Goal: Task Accomplishment & Management: Manage account settings

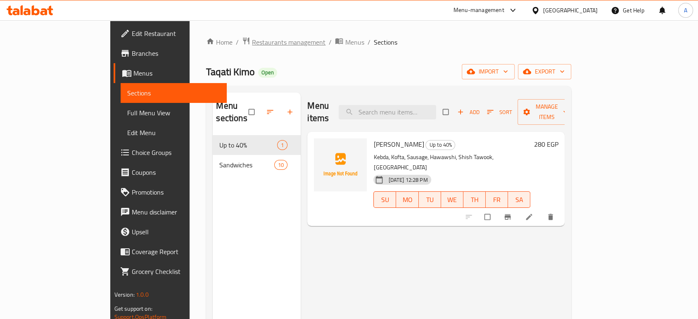
click at [252, 44] on span "Restaurants management" at bounding box center [289, 42] width 74 height 10
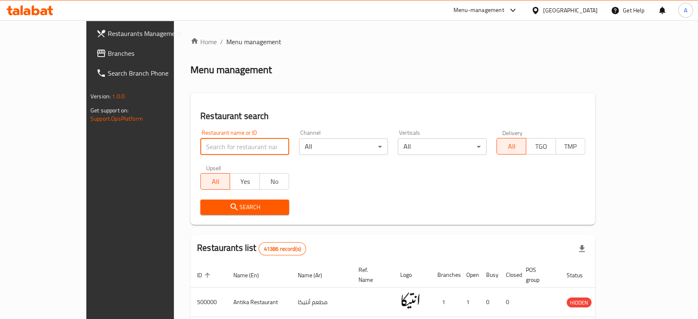
click at [208, 148] on input "search" at bounding box center [244, 146] width 89 height 17
type input "lemo's"
click button "Search" at bounding box center [244, 207] width 89 height 15
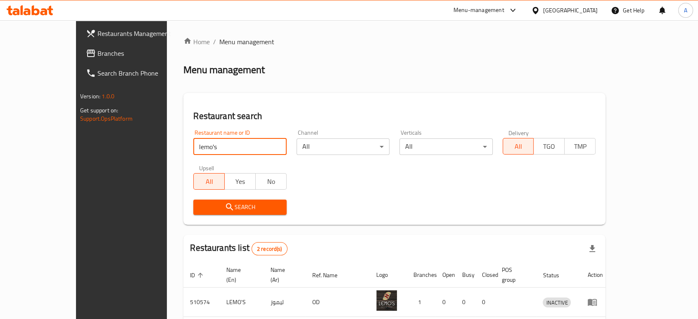
scroll to position [62, 0]
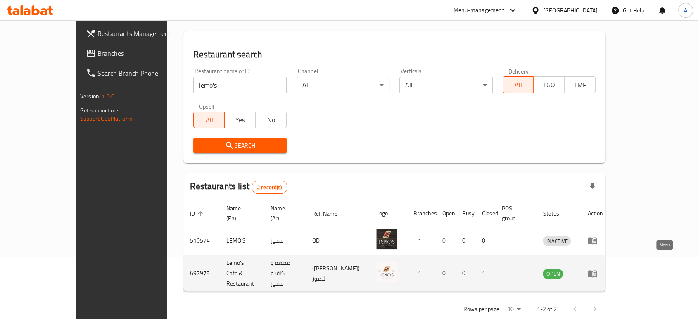
click at [598, 269] on icon "enhanced table" at bounding box center [593, 274] width 10 height 10
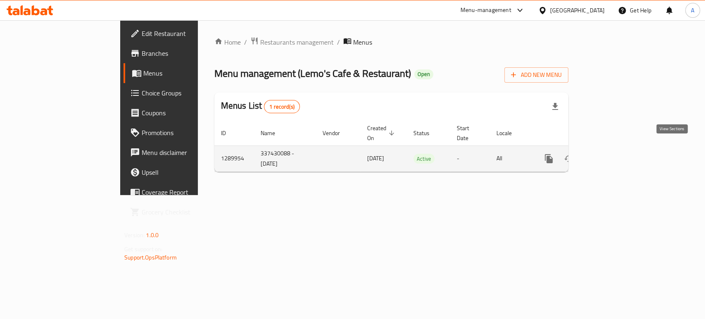
click at [614, 154] on icon "enhanced table" at bounding box center [609, 159] width 10 height 10
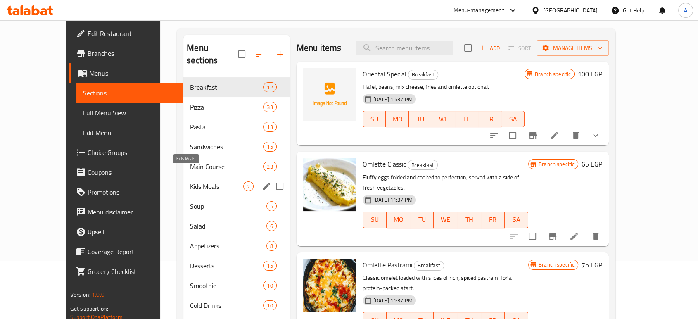
scroll to position [59, 0]
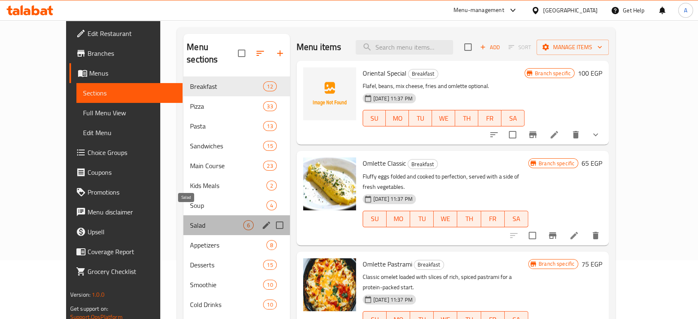
click at [190, 220] on span "Salad" at bounding box center [216, 225] width 53 height 10
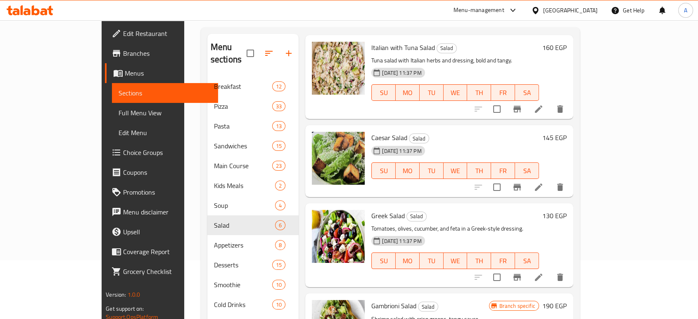
scroll to position [127, 0]
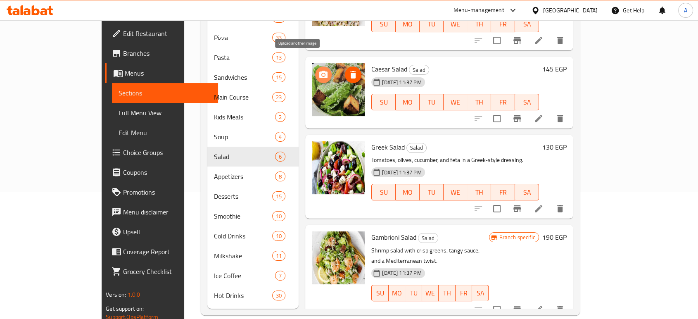
click at [319, 71] on icon "upload picture" at bounding box center [323, 74] width 8 height 7
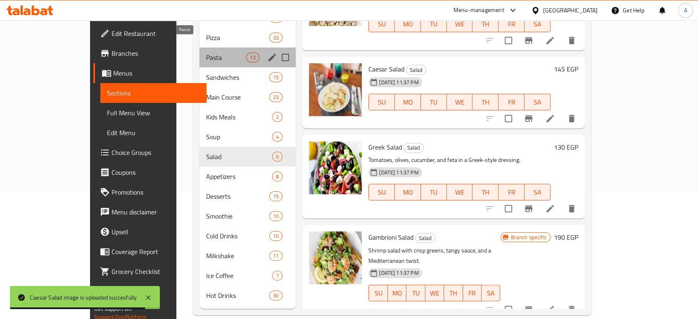
click at [206, 52] on span "Pasta" at bounding box center [226, 57] width 40 height 10
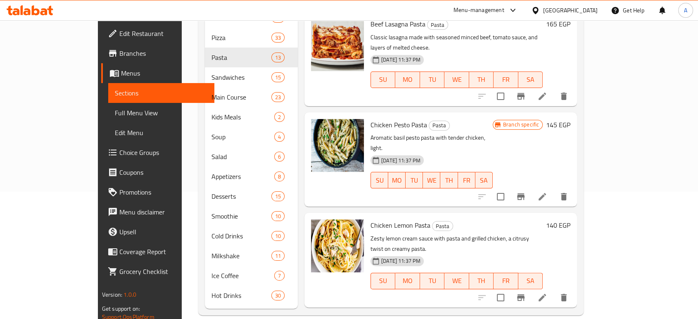
scroll to position [328, 0]
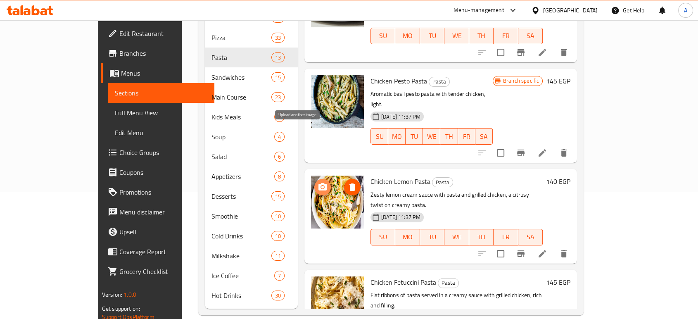
click at [319, 183] on icon "upload picture" at bounding box center [323, 186] width 8 height 7
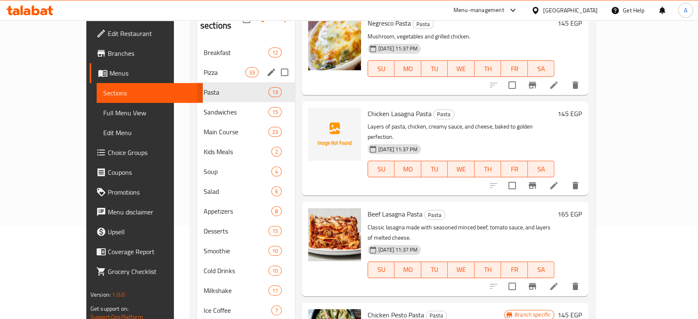
scroll to position [93, 0]
click at [204, 67] on span "Pizza" at bounding box center [225, 72] width 42 height 10
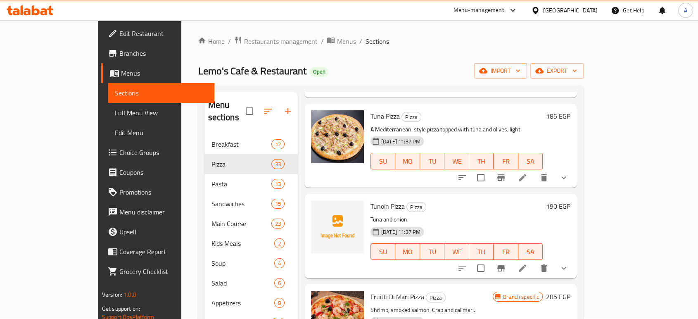
scroll to position [1041, 0]
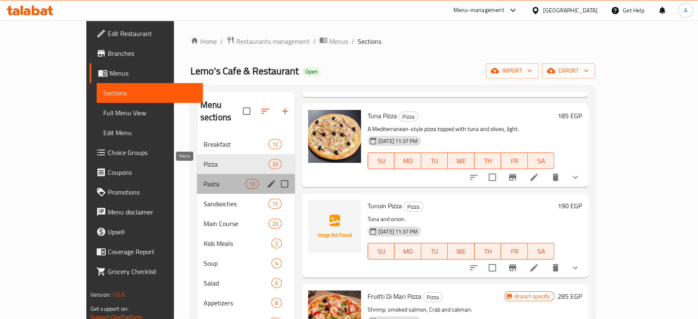
click at [204, 179] on span "Pasta" at bounding box center [225, 184] width 42 height 10
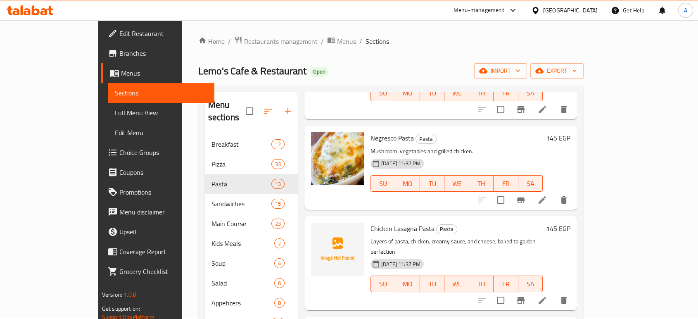
scroll to position [120, 0]
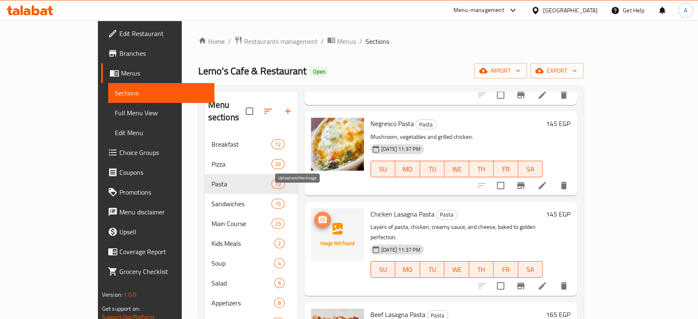
click at [319, 216] on icon "upload picture" at bounding box center [323, 219] width 8 height 7
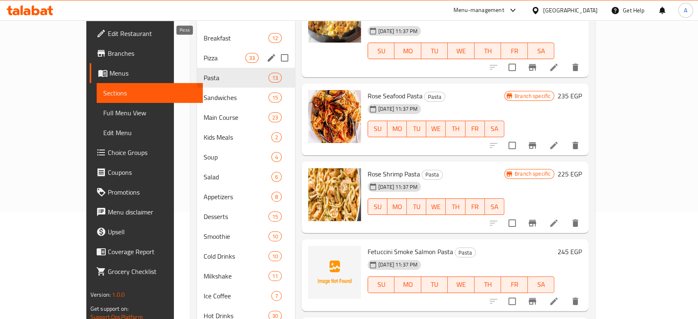
scroll to position [96, 0]
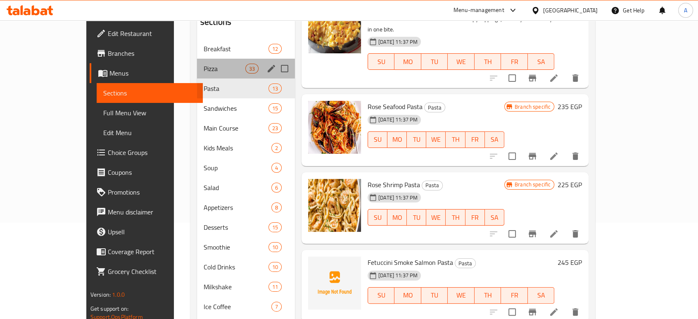
click at [197, 59] on div "Pizza 33" at bounding box center [246, 69] width 98 height 20
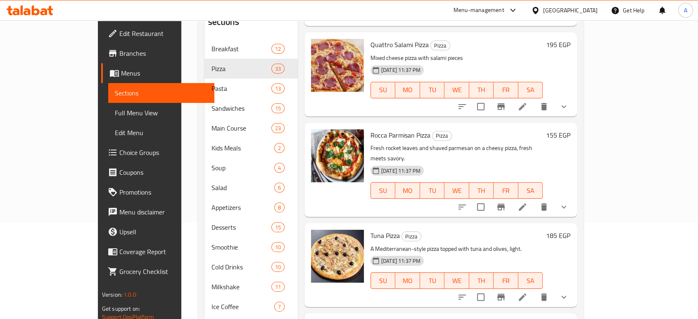
scroll to position [945, 0]
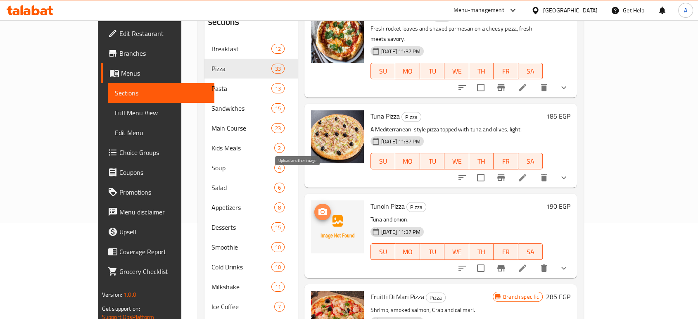
click at [314, 204] on button "upload picture" at bounding box center [322, 212] width 17 height 17
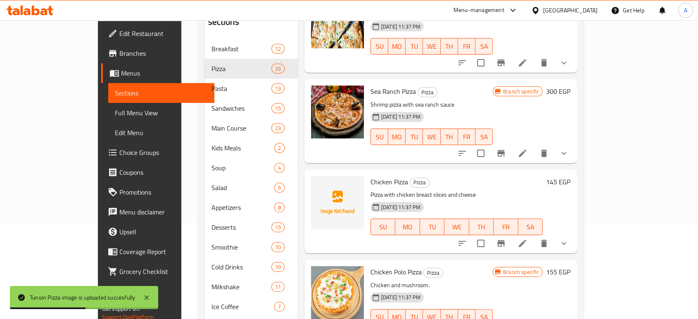
scroll to position [1433, 0]
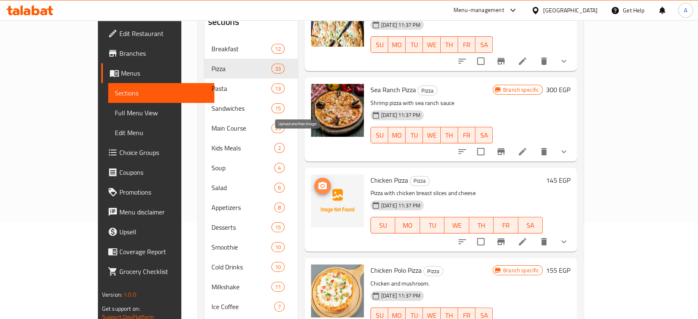
click at [319, 182] on icon "upload picture" at bounding box center [323, 185] width 8 height 7
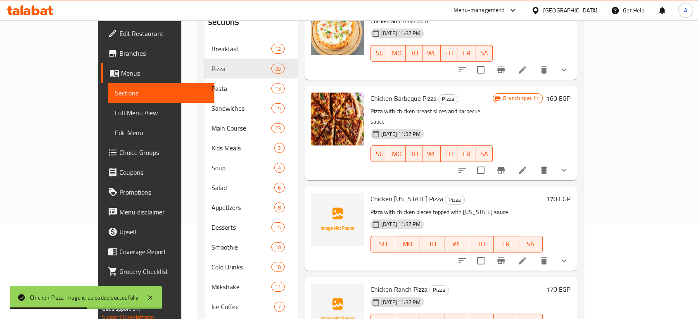
scroll to position [1696, 0]
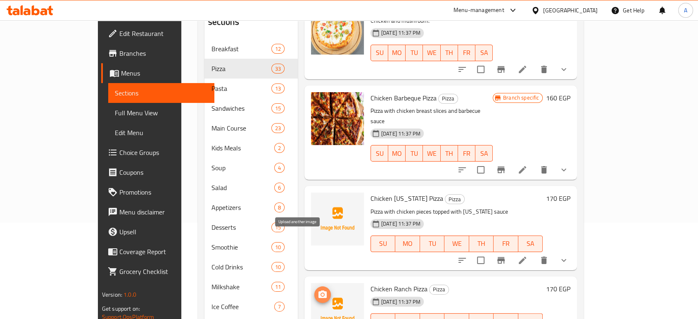
click at [314, 286] on button "upload picture" at bounding box center [322, 294] width 17 height 17
click at [533, 216] on div "[DATE] 11:37 PM SU MO TU WE TH FR SA" at bounding box center [456, 238] width 179 height 45
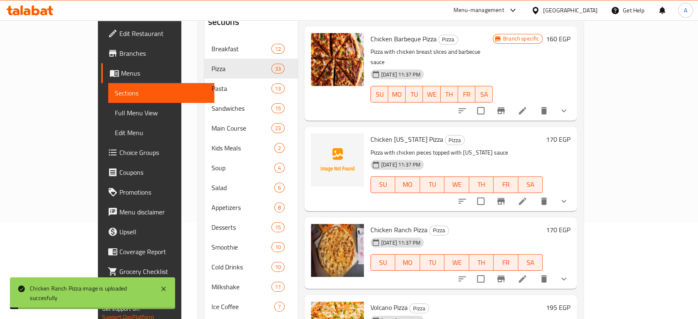
scroll to position [1757, 0]
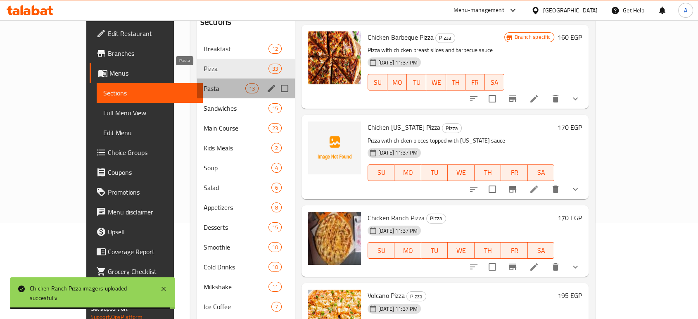
click at [204, 83] on span "Pasta" at bounding box center [225, 88] width 42 height 10
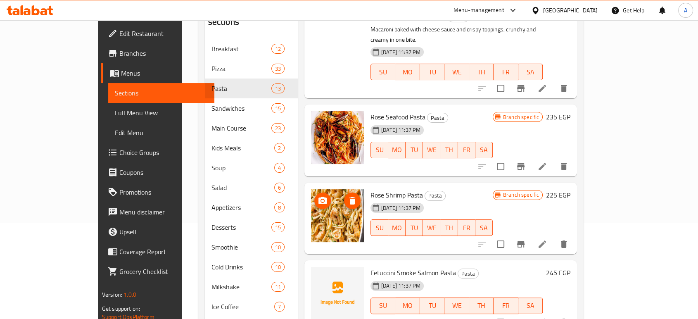
scroll to position [127, 0]
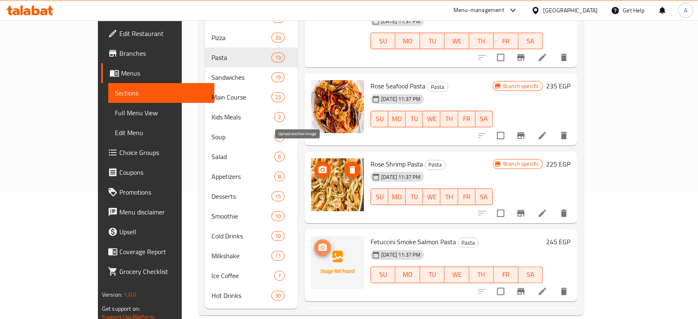
click at [314, 243] on span "upload picture" at bounding box center [322, 248] width 17 height 10
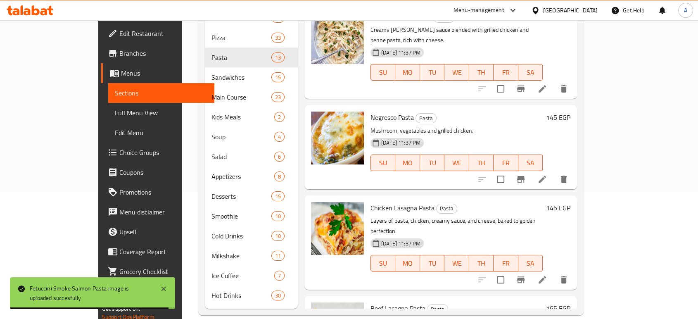
scroll to position [0, 0]
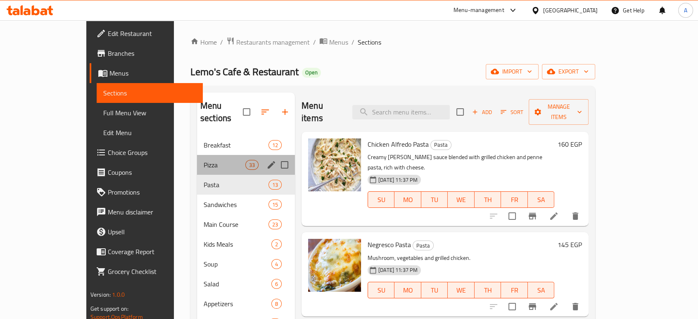
click at [197, 155] on div "Pizza 33" at bounding box center [246, 165] width 98 height 20
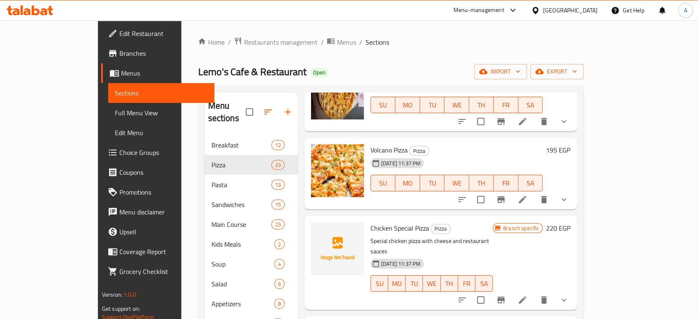
scroll to position [2014, 0]
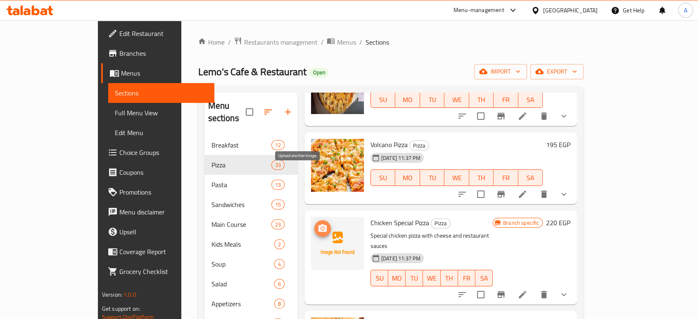
click at [319, 224] on icon "upload picture" at bounding box center [323, 227] width 8 height 7
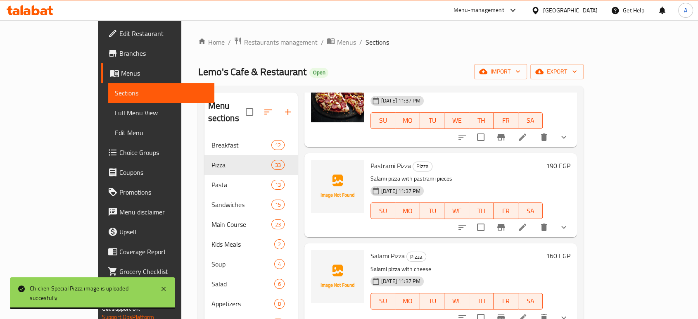
scroll to position [2631, 0]
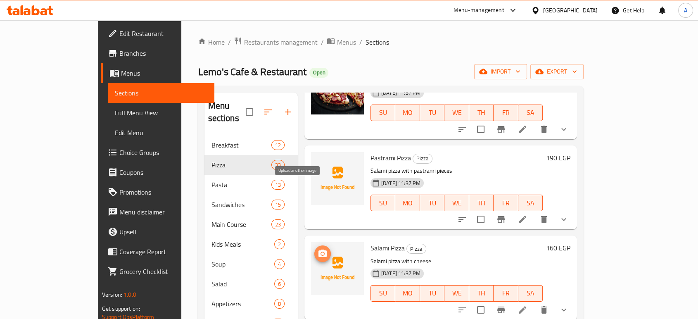
click at [318, 249] on icon "upload picture" at bounding box center [323, 254] width 10 height 10
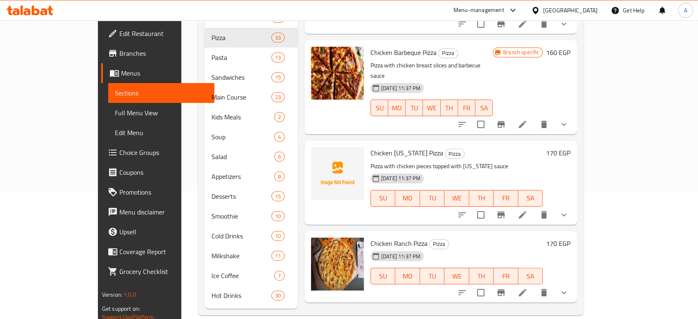
scroll to position [1709, 0]
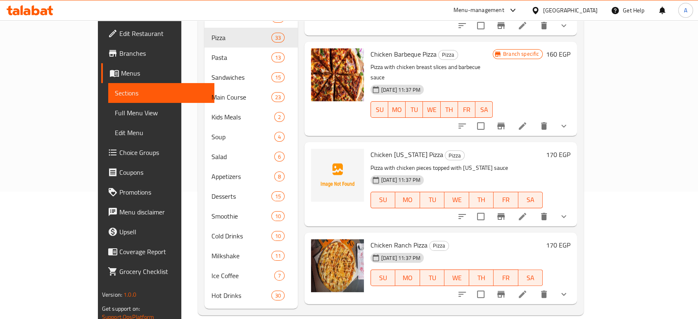
click at [371, 148] on span "Chicken [US_STATE] Pizza" at bounding box center [407, 154] width 73 height 12
copy h6 "Chicken [US_STATE] Pizza"
click at [319, 156] on icon "upload picture" at bounding box center [323, 159] width 8 height 7
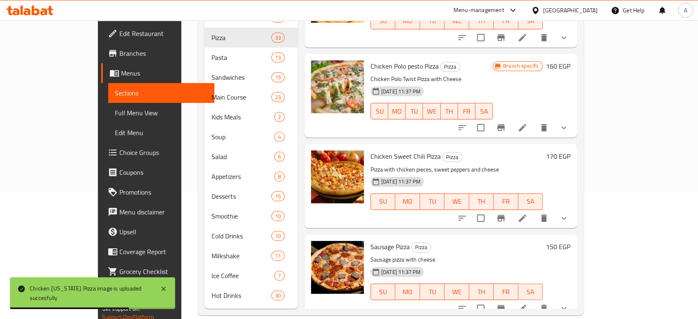
scroll to position [2406, 0]
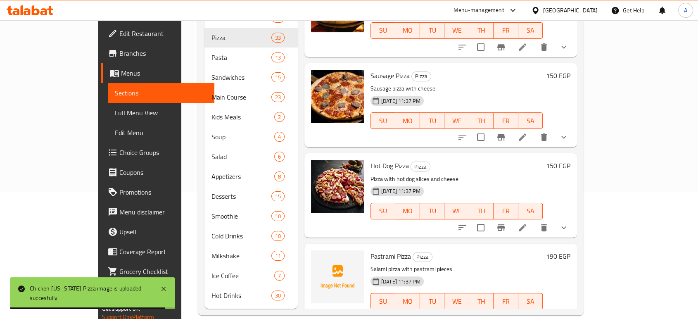
click at [371, 250] on span "Pastrami Pizza" at bounding box center [391, 256] width 40 height 12
copy h6 "Pastrami Pizza"
click at [371, 250] on span "Pastrami Pizza" at bounding box center [391, 256] width 40 height 12
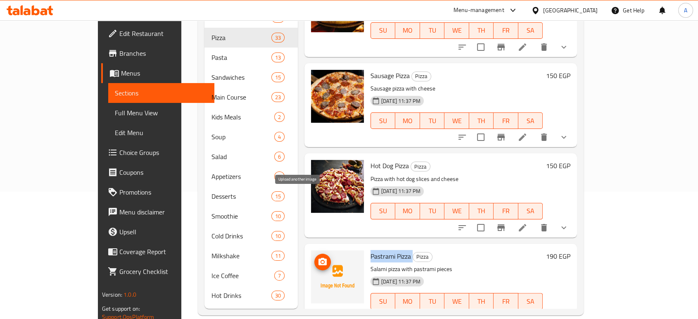
click at [319, 258] on icon "upload picture" at bounding box center [323, 261] width 8 height 7
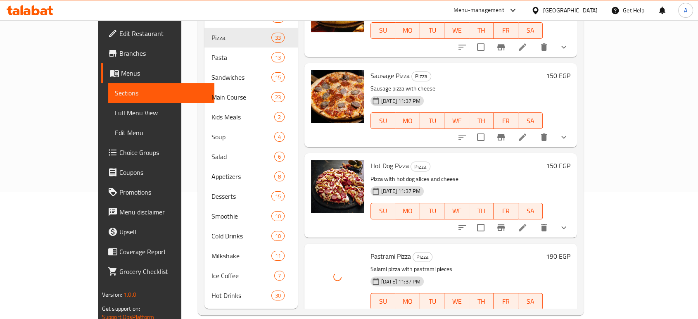
click at [367, 290] on div "SU MO TU WE TH FR SA" at bounding box center [456, 301] width 179 height 23
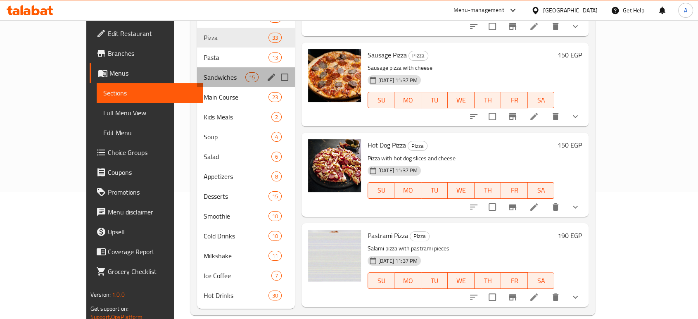
click at [210, 74] on div "Sandwiches 15" at bounding box center [246, 77] width 98 height 20
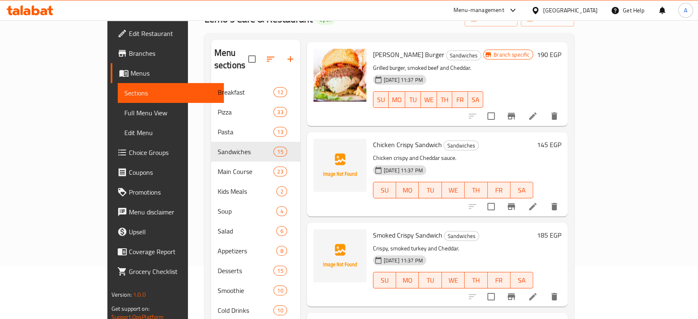
scroll to position [1030, 0]
click at [321, 146] on icon "upload picture" at bounding box center [325, 149] width 8 height 7
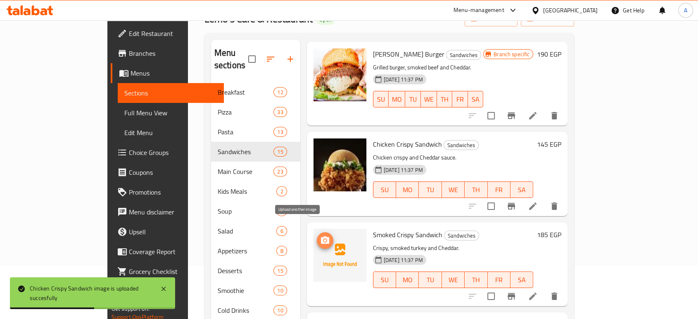
click at [321, 236] on icon "upload picture" at bounding box center [325, 239] width 8 height 7
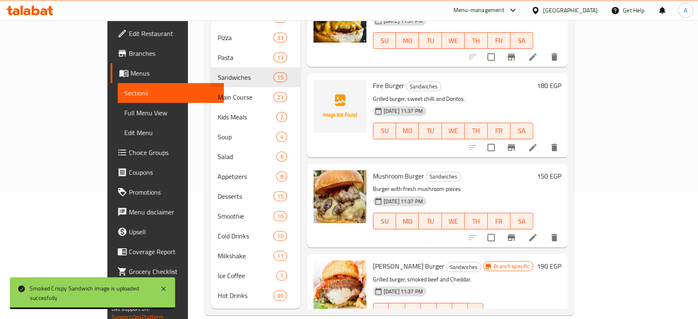
scroll to position [726, 0]
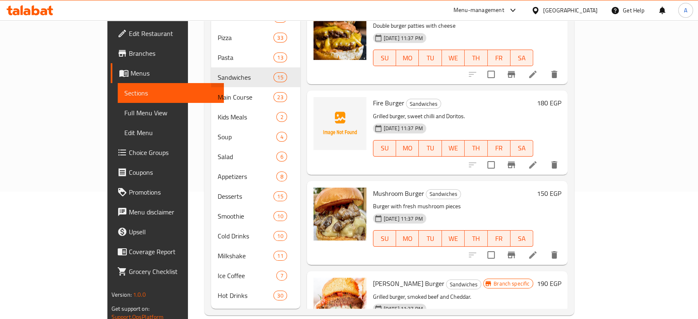
click at [370, 94] on div "Fire Burger Sandwiches Grilled burger, sweet chilli and Doritos. [DATE] 11:37 P…" at bounding box center [453, 132] width 167 height 77
copy h6 "Fire Burger"
click at [320, 104] on icon "upload picture" at bounding box center [325, 109] width 10 height 10
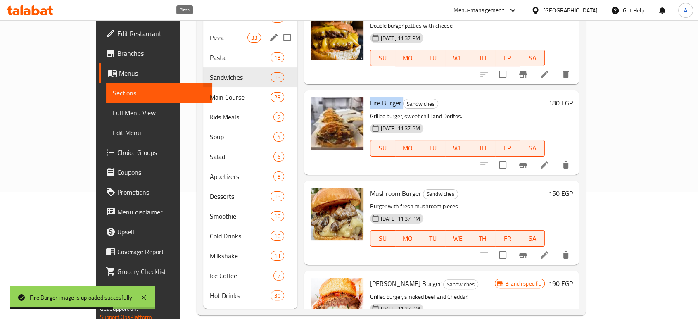
scroll to position [46, 0]
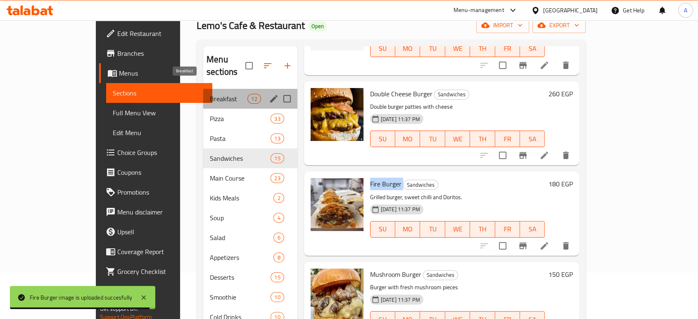
click at [210, 94] on span "Breakfast" at bounding box center [229, 99] width 38 height 10
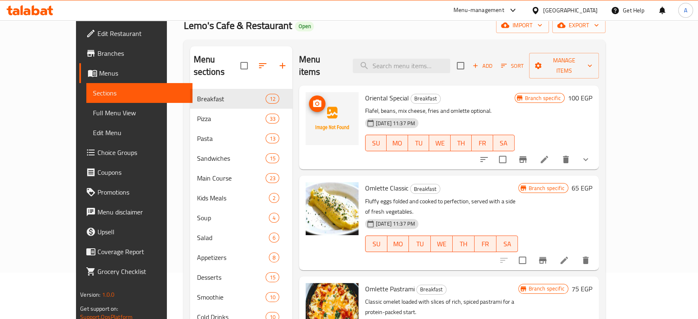
click at [307, 94] on img at bounding box center [332, 118] width 53 height 53
click at [309, 99] on span "upload picture" at bounding box center [317, 104] width 17 height 10
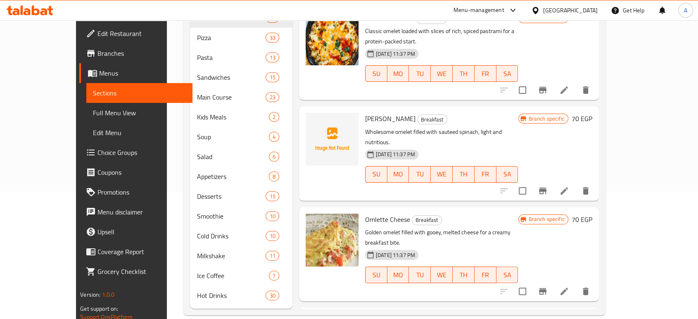
scroll to position [188, 0]
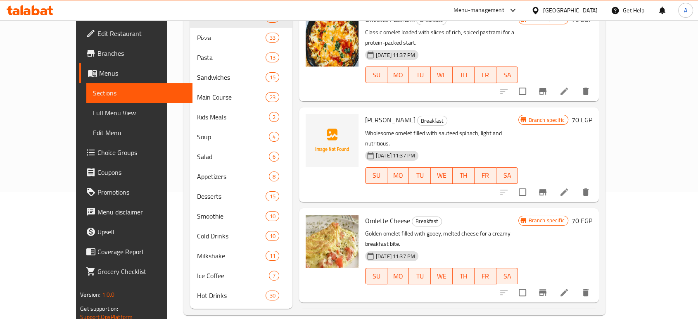
click at [368, 114] on span "[PERSON_NAME]" at bounding box center [390, 120] width 50 height 12
copy h6 "[PERSON_NAME]"
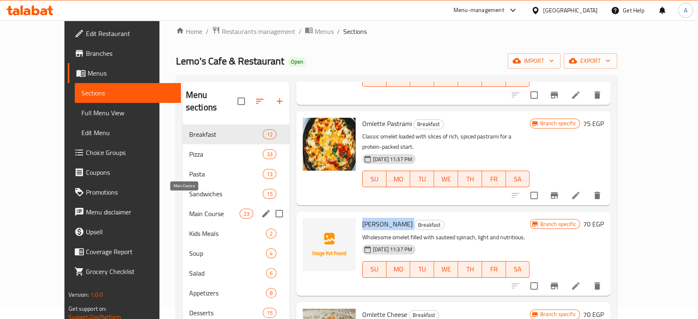
scroll to position [127, 0]
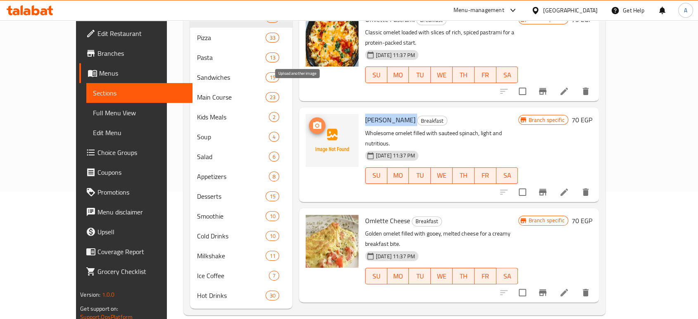
click at [313, 121] on icon "upload picture" at bounding box center [317, 124] width 8 height 7
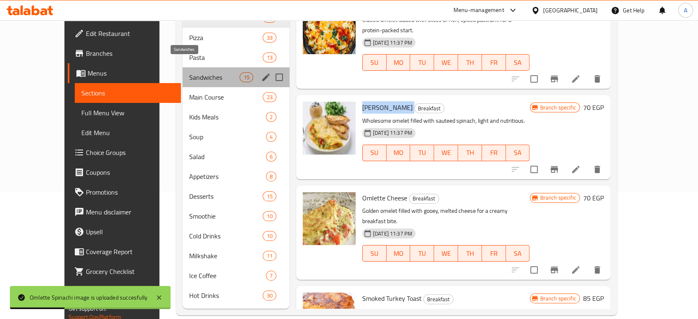
click at [189, 72] on span "Sandwiches" at bounding box center [214, 77] width 51 height 10
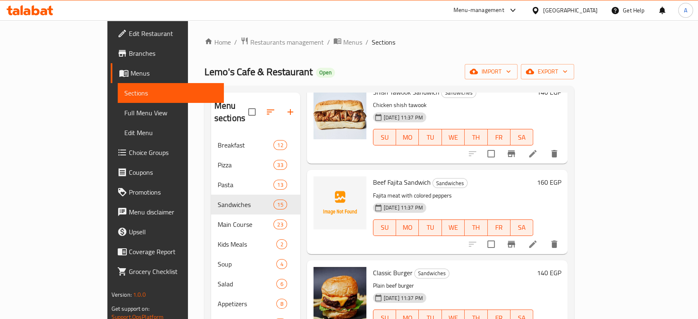
scroll to position [415, 0]
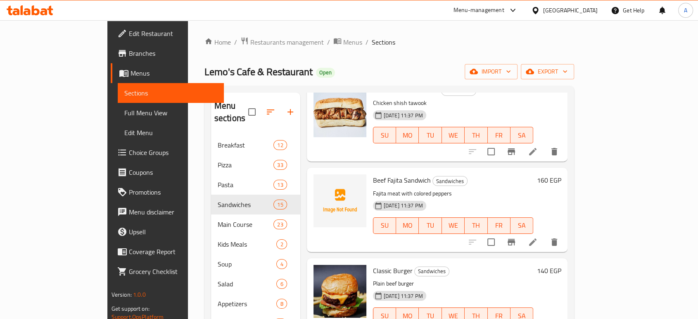
click at [379, 174] on span "Beef Fajita Sandwich" at bounding box center [402, 180] width 58 height 12
copy h6 "Beef Fajita Sandwich"
click at [321, 182] on icon "upload picture" at bounding box center [325, 185] width 8 height 7
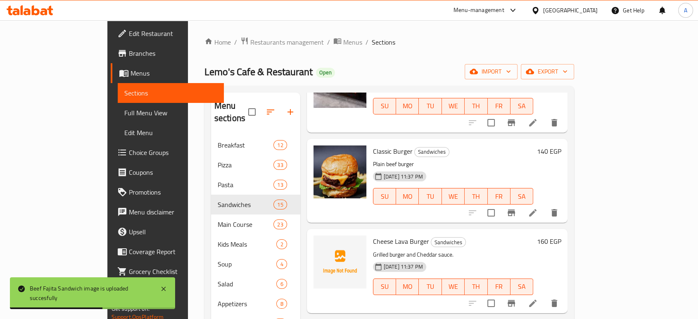
scroll to position [574, 0]
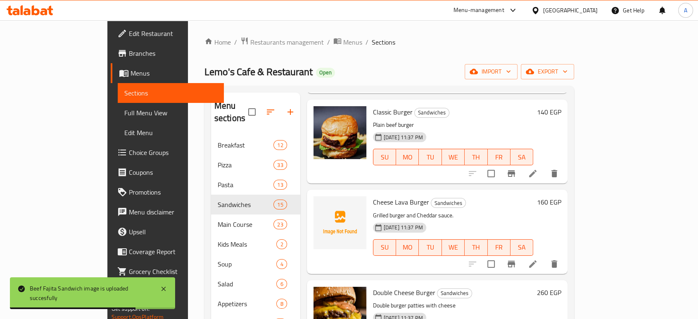
click at [370, 193] on div "Cheese Lava Burger Sandwiches Grilled burger and Cheddar sauce. [DATE] 11:37 PM…" at bounding box center [453, 231] width 167 height 77
copy h6 "Cheese Lava Burger"
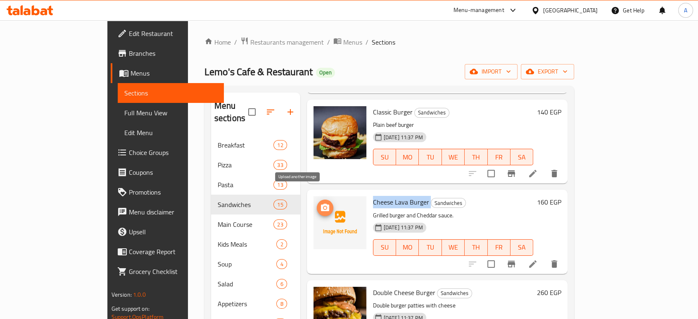
click at [320, 203] on icon "upload picture" at bounding box center [325, 208] width 10 height 10
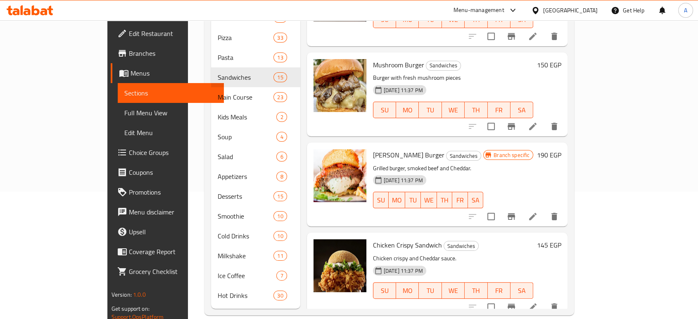
scroll to position [854, 0]
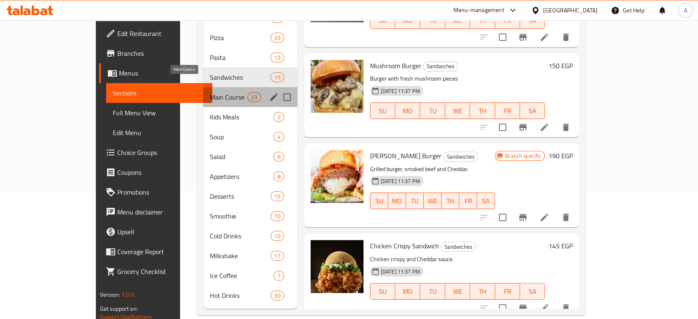
click at [210, 92] on span "Main Course" at bounding box center [229, 97] width 38 height 10
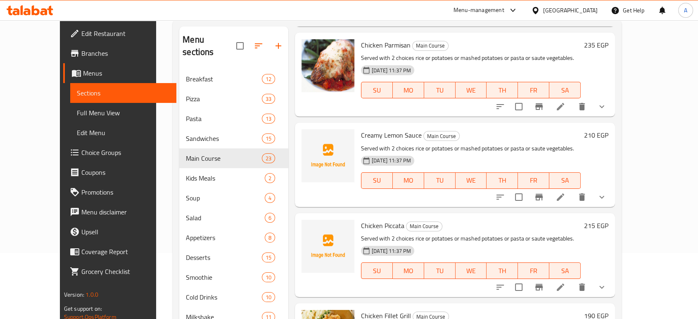
scroll to position [383, 0]
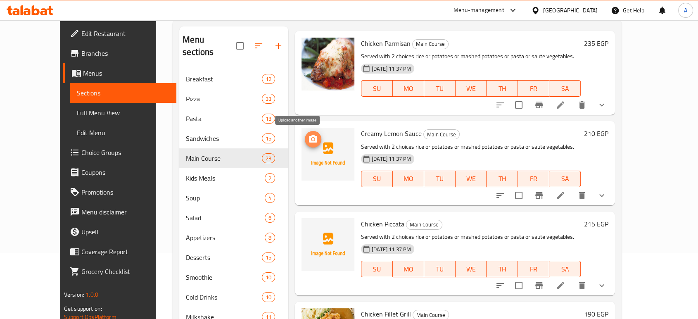
click at [306, 143] on span "upload picture" at bounding box center [313, 139] width 17 height 10
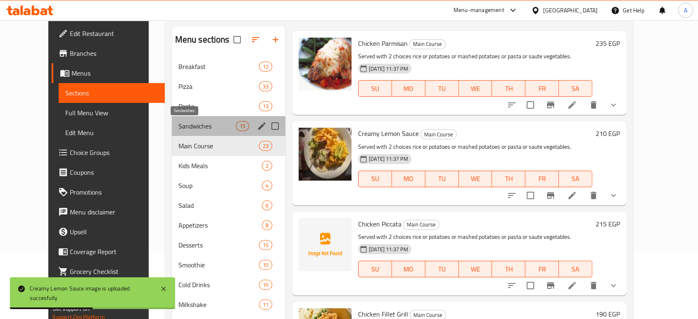
click at [179, 125] on span "Sandwiches" at bounding box center [207, 126] width 57 height 10
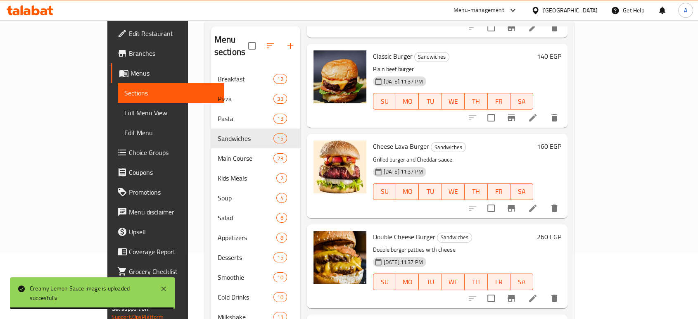
scroll to position [564, 0]
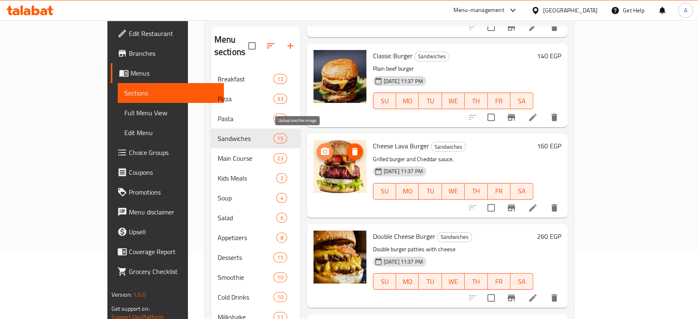
click at [321, 148] on icon "upload picture" at bounding box center [325, 151] width 8 height 7
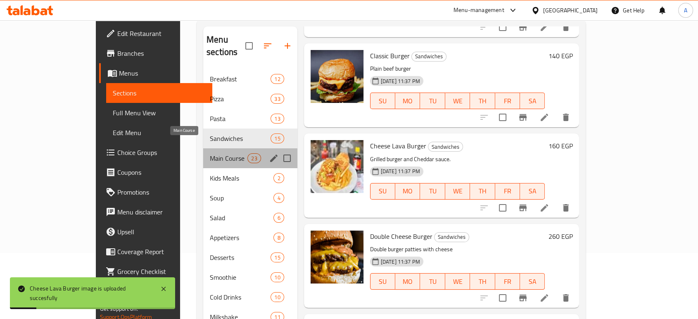
click at [210, 153] on span "Main Course" at bounding box center [229, 158] width 38 height 10
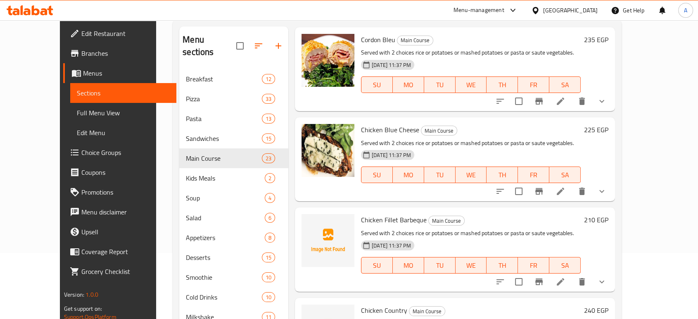
scroll to position [982, 0]
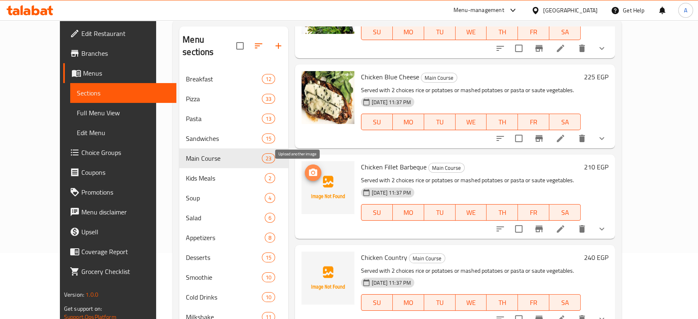
click at [305, 167] on button "upload picture" at bounding box center [313, 172] width 17 height 17
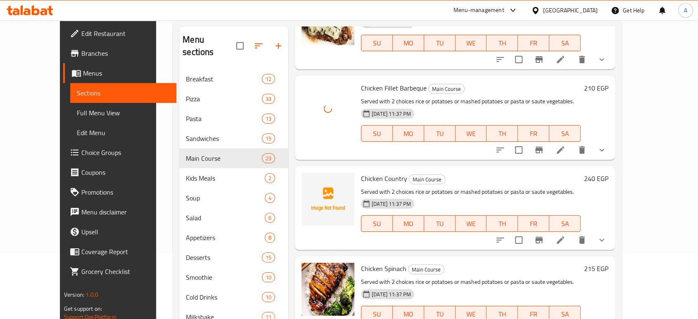
scroll to position [1061, 0]
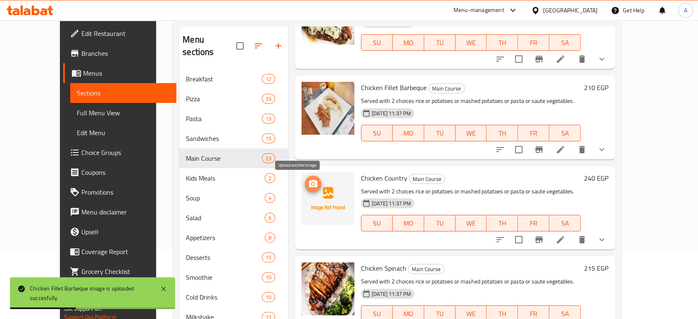
click at [309, 186] on icon "upload picture" at bounding box center [313, 183] width 8 height 7
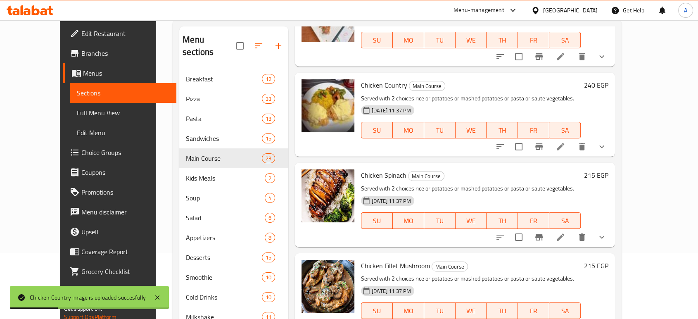
scroll to position [1155, 0]
click at [305, 188] on button "upload picture" at bounding box center [313, 180] width 17 height 17
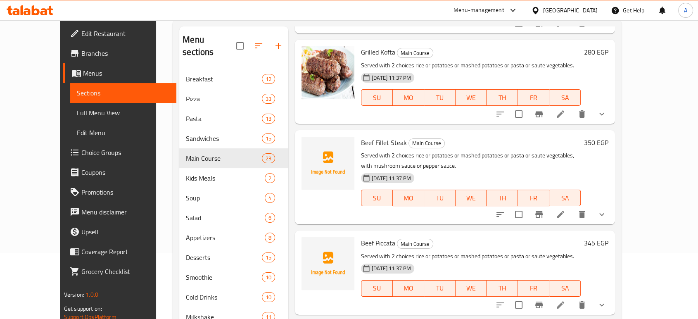
scroll to position [1469, 0]
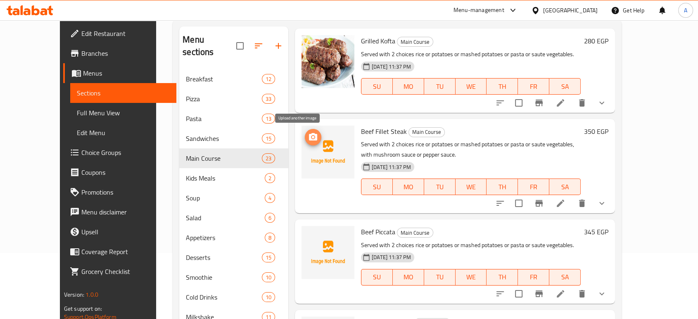
click at [305, 141] on span "upload picture" at bounding box center [313, 137] width 17 height 10
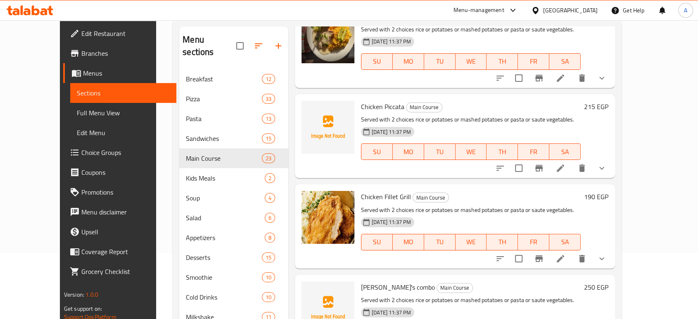
scroll to position [500, 0]
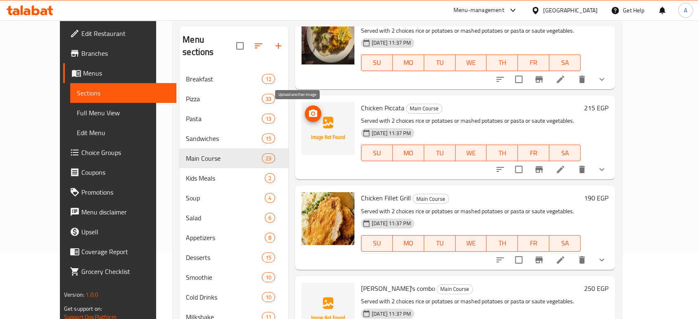
click at [305, 118] on button "upload picture" at bounding box center [313, 113] width 17 height 17
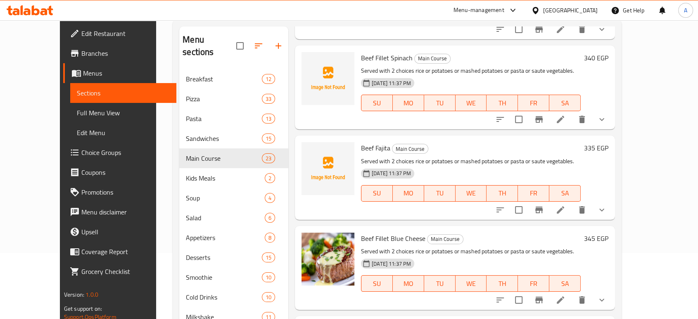
scroll to position [1734, 0]
click at [308, 151] on icon "upload picture" at bounding box center [313, 153] width 10 height 10
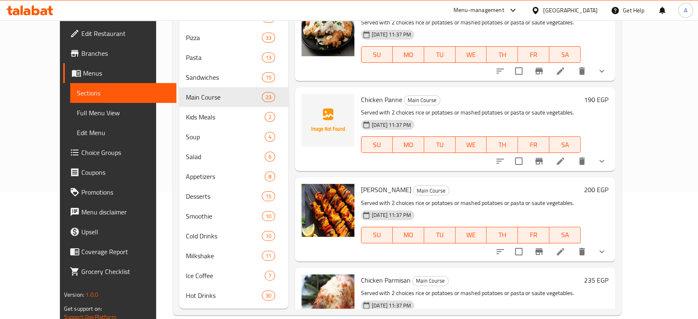
scroll to position [85, 0]
click at [302, 116] on img at bounding box center [328, 120] width 53 height 53
click at [308, 110] on icon "upload picture" at bounding box center [313, 106] width 10 height 10
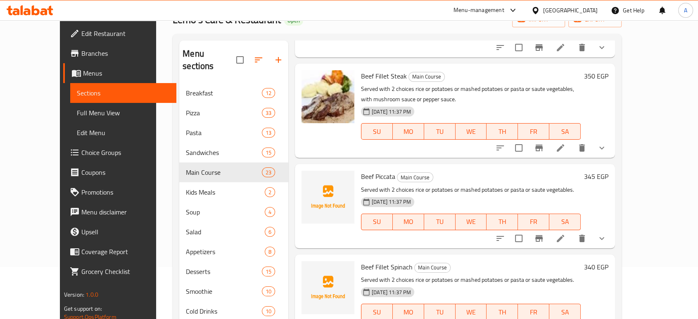
scroll to position [1539, 0]
click at [309, 181] on icon "upload picture" at bounding box center [313, 180] width 8 height 7
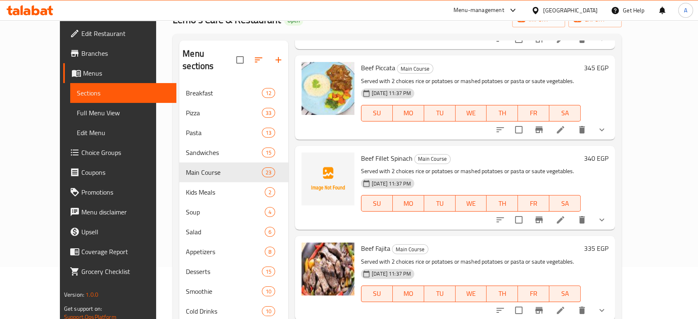
scroll to position [1708, 0]
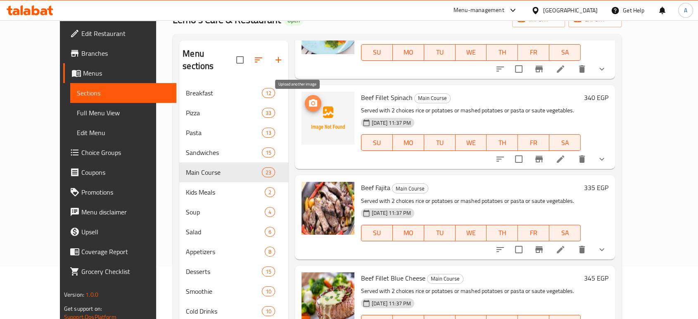
click at [308, 106] on icon "upload picture" at bounding box center [313, 103] width 10 height 10
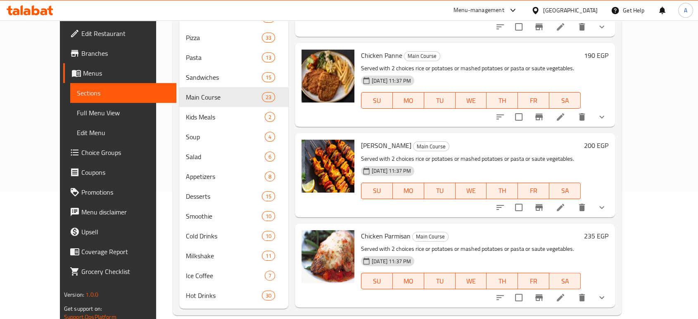
scroll to position [0, 0]
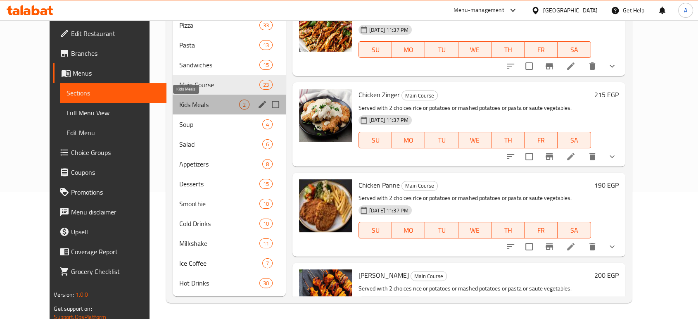
click at [179, 102] on span "Kids Meals" at bounding box center [209, 105] width 60 height 10
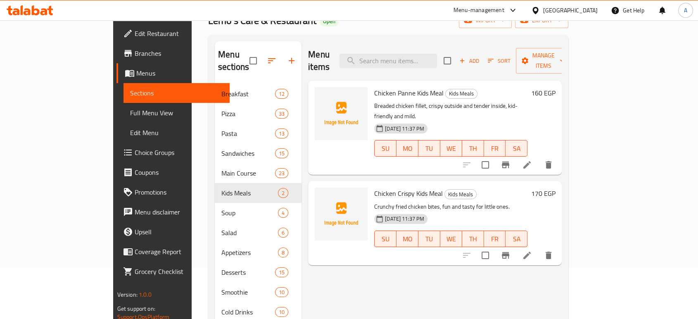
scroll to position [50, 0]
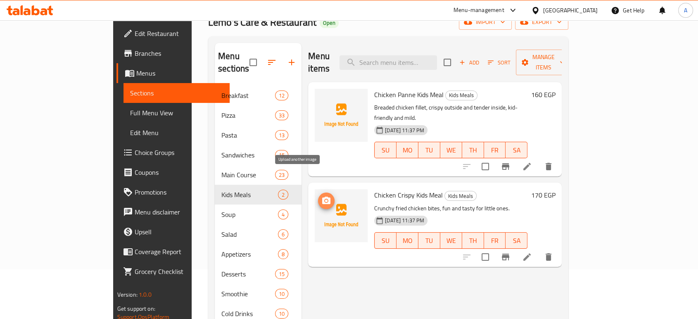
click at [321, 196] on icon "upload picture" at bounding box center [326, 201] width 10 height 10
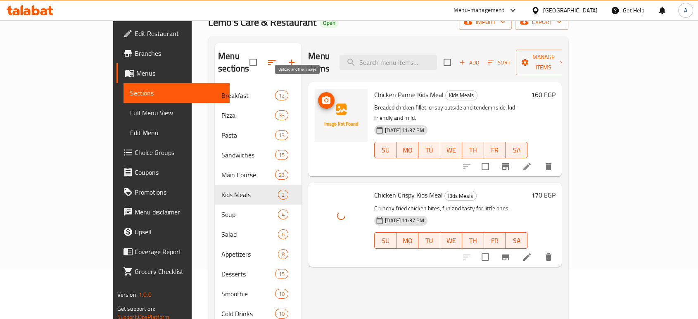
click at [321, 95] on icon "upload picture" at bounding box center [326, 100] width 10 height 10
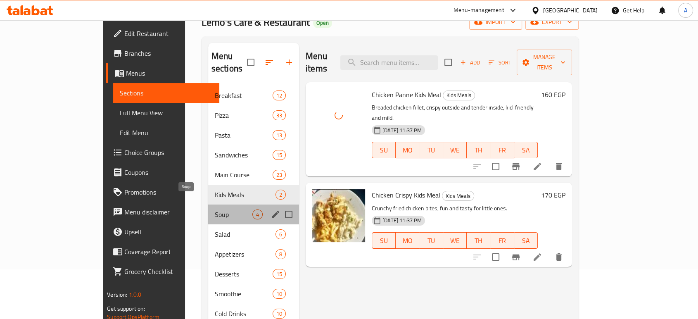
click at [215, 210] on span "Soup" at bounding box center [234, 215] width 38 height 10
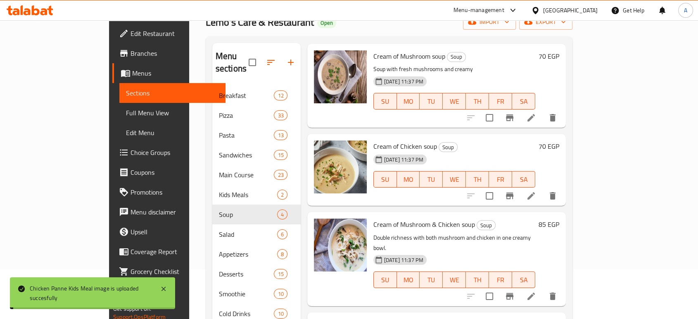
scroll to position [127, 0]
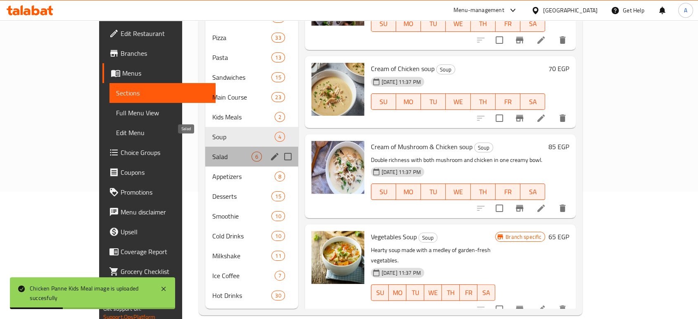
click at [212, 152] on span "Salad" at bounding box center [231, 157] width 39 height 10
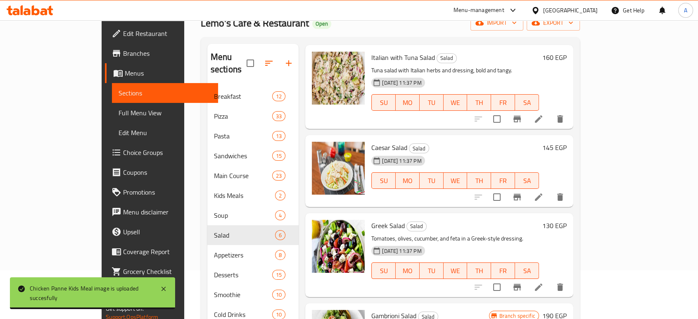
scroll to position [127, 0]
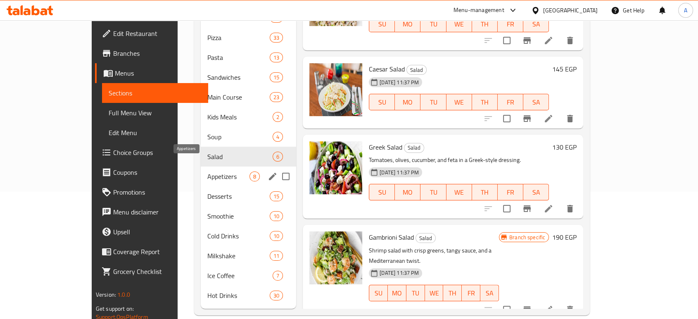
click at [207, 171] on span "Appetizers" at bounding box center [228, 176] width 43 height 10
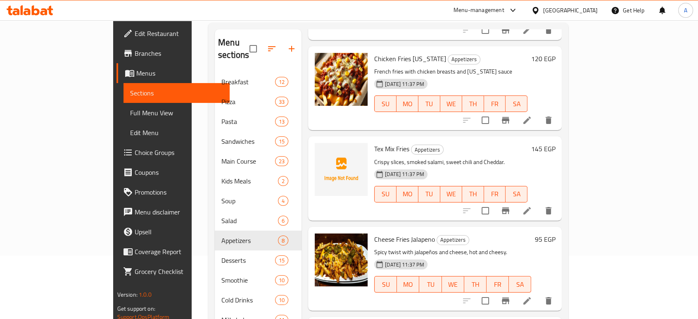
scroll to position [383, 0]
click at [322, 150] on icon "upload picture" at bounding box center [326, 153] width 8 height 7
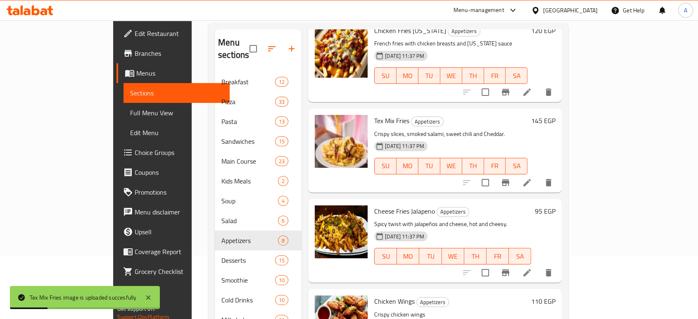
scroll to position [127, 0]
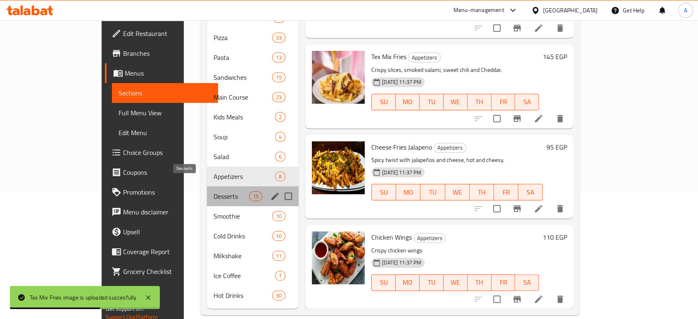
click at [214, 191] on span "Desserts" at bounding box center [231, 196] width 35 height 10
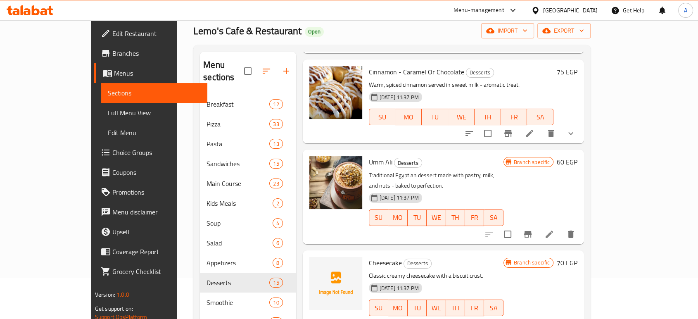
scroll to position [699, 0]
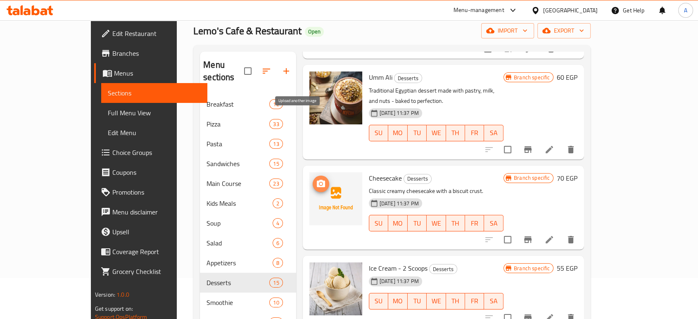
click at [317, 180] on icon "upload picture" at bounding box center [321, 183] width 8 height 7
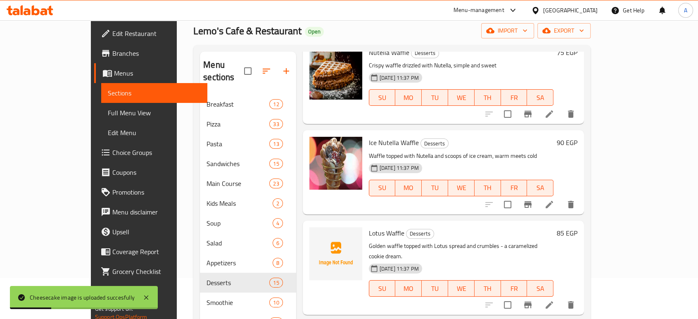
scroll to position [993, 0]
click at [317, 234] on icon "upload picture" at bounding box center [321, 237] width 8 height 7
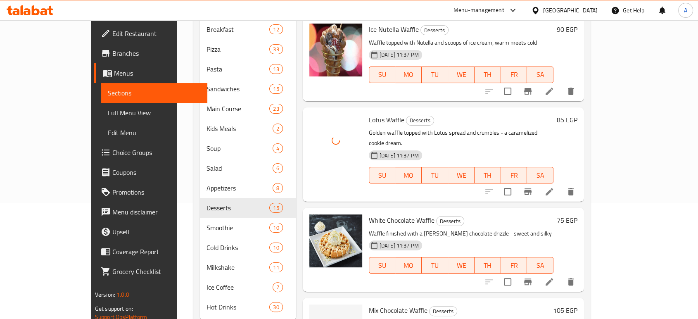
scroll to position [127, 0]
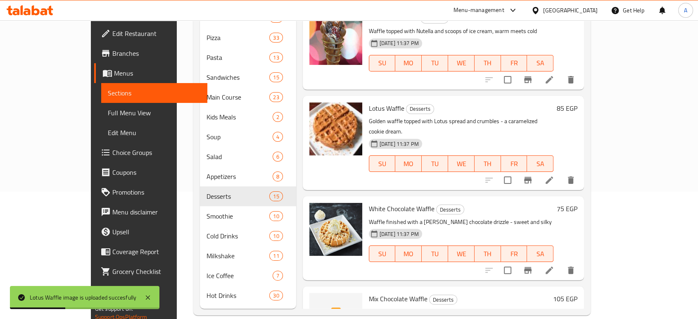
click at [386, 293] on span "Mix Chocolate Waffle" at bounding box center [398, 299] width 59 height 12
copy h6 "Mix Chocolate Waffle"
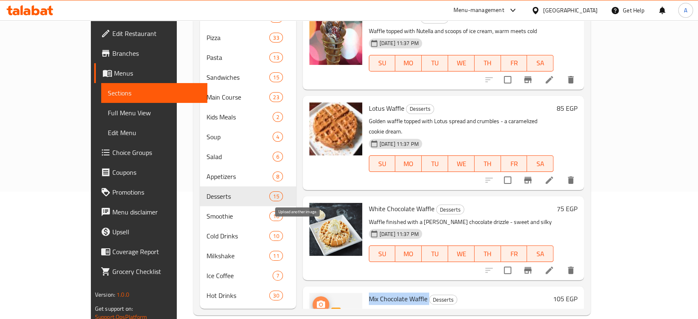
click at [317, 300] on icon "upload picture" at bounding box center [321, 303] width 8 height 7
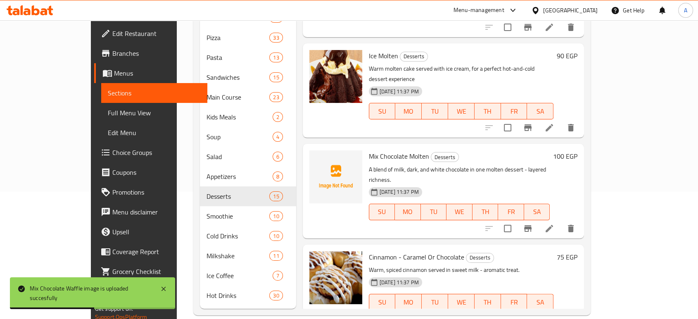
scroll to position [338, 0]
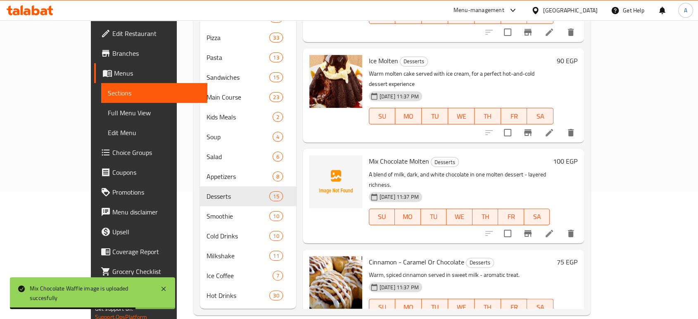
click at [370, 155] on span "Mix Chocolate Molten" at bounding box center [399, 161] width 60 height 12
copy h6 "Mix Chocolate Molten"
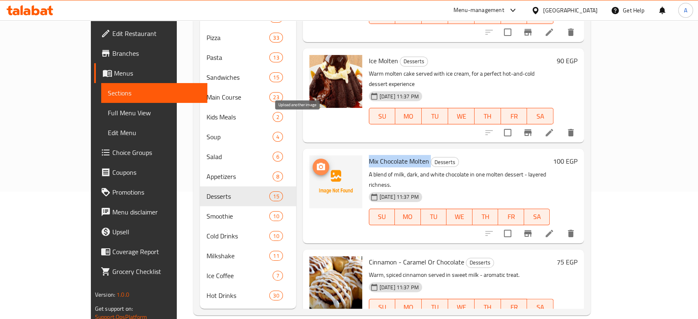
click at [317, 163] on icon "upload picture" at bounding box center [321, 166] width 8 height 7
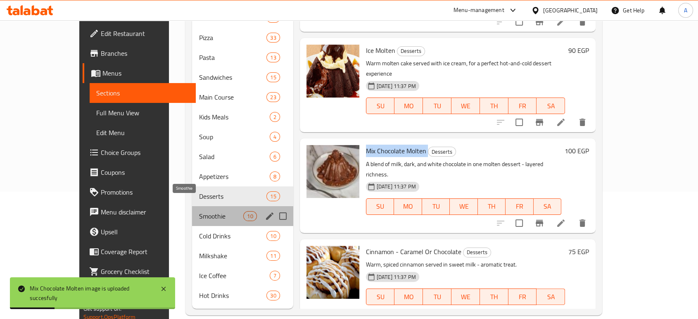
click at [199, 211] on span "Smoothie" at bounding box center [221, 216] width 45 height 10
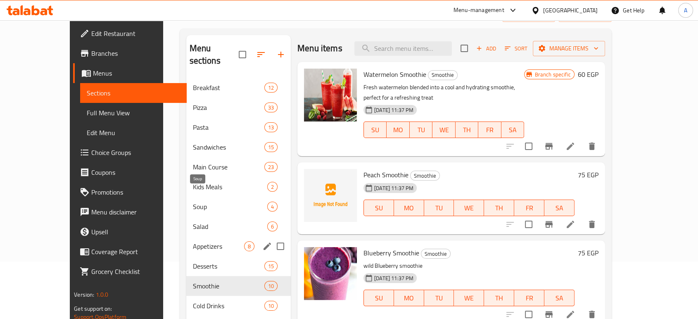
scroll to position [127, 0]
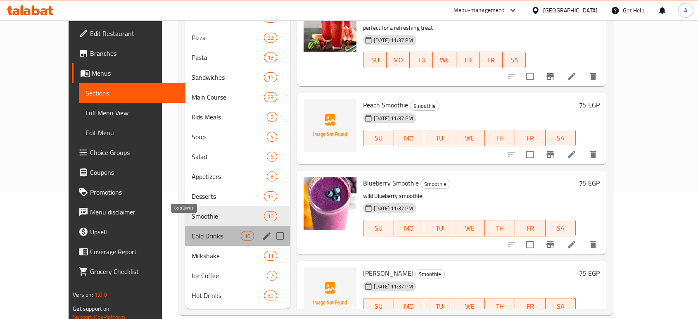
click at [192, 231] on span "Cold Drinks" at bounding box center [216, 236] width 49 height 10
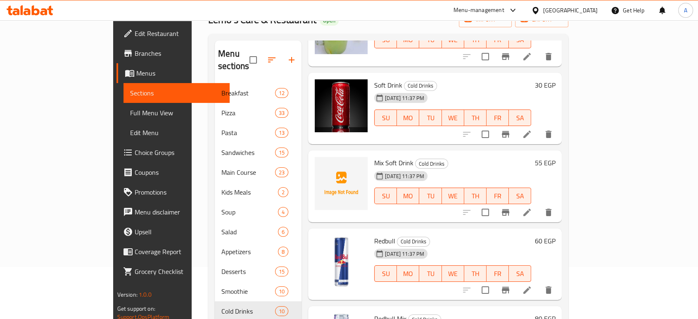
scroll to position [249, 0]
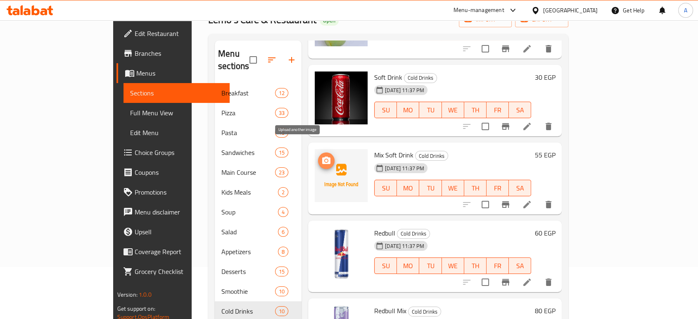
click at [322, 157] on icon "upload picture" at bounding box center [326, 160] width 8 height 7
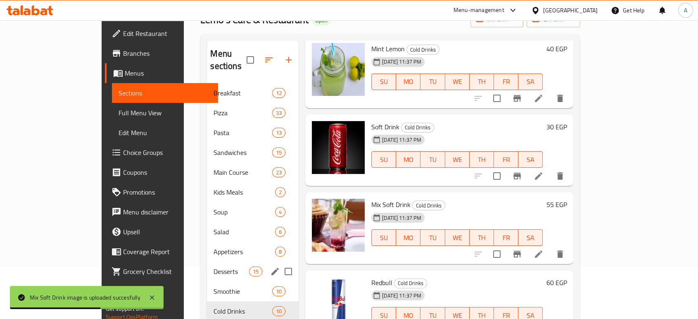
scroll to position [127, 0]
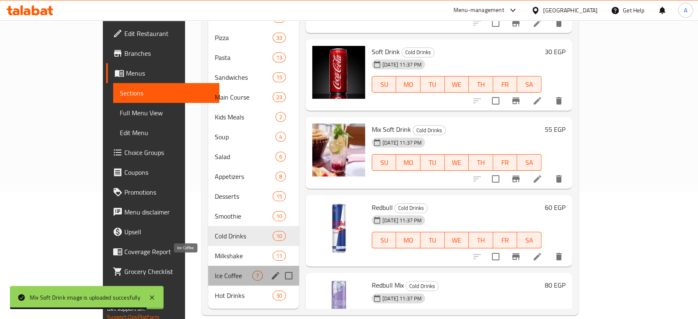
click at [215, 271] on span "Ice Coffee" at bounding box center [234, 276] width 38 height 10
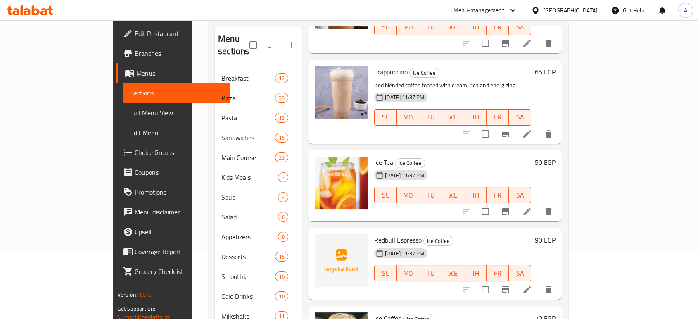
scroll to position [127, 0]
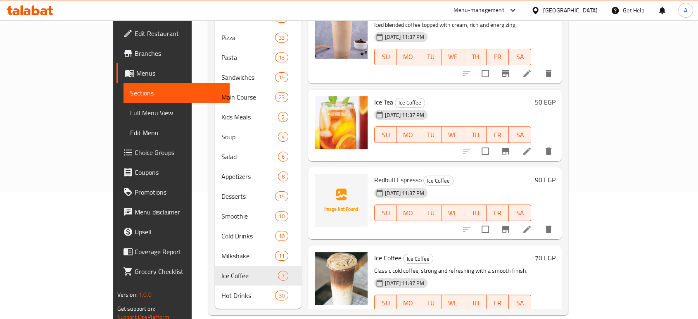
click at [374, 174] on span "Redbull Espresso" at bounding box center [398, 180] width 48 height 12
copy h6 "Redbull Espresso"
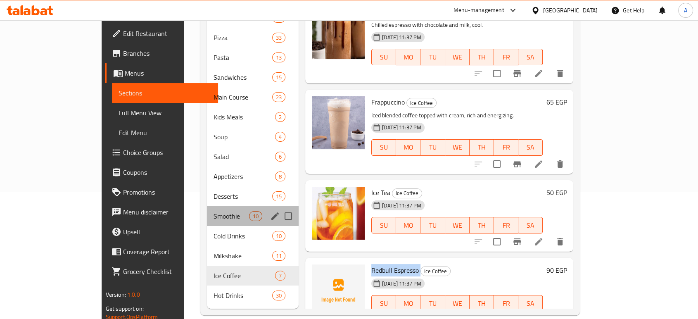
click at [207, 206] on div "Smoothie 10" at bounding box center [253, 216] width 92 height 20
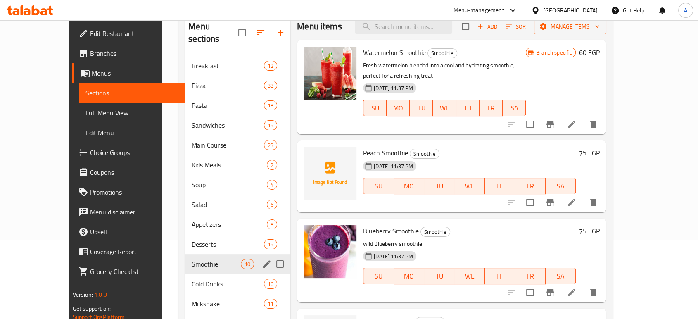
scroll to position [127, 0]
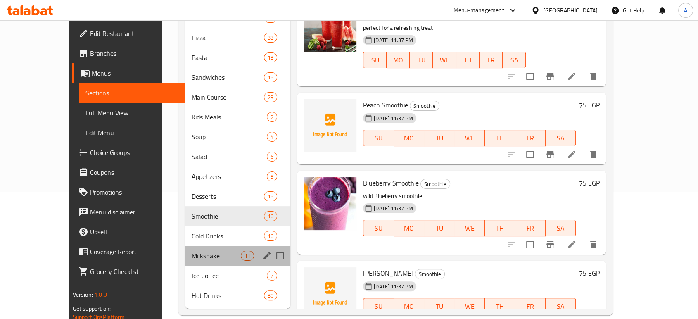
click at [185, 250] on div "Milkshake 11" at bounding box center [237, 256] width 105 height 20
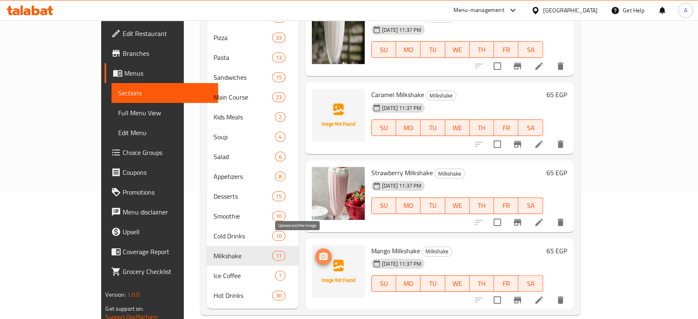
click at [319, 252] on icon "upload picture" at bounding box center [324, 257] width 10 height 10
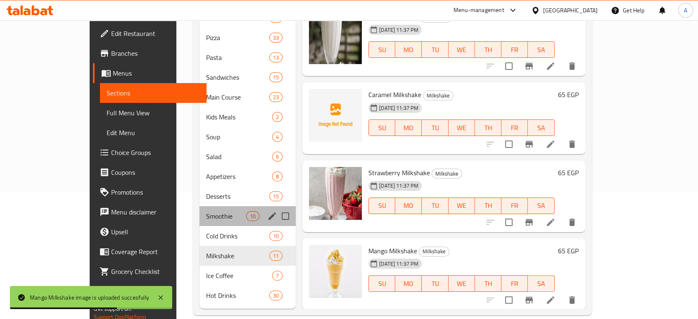
click at [200, 206] on div "Smoothie 10" at bounding box center [248, 216] width 97 height 20
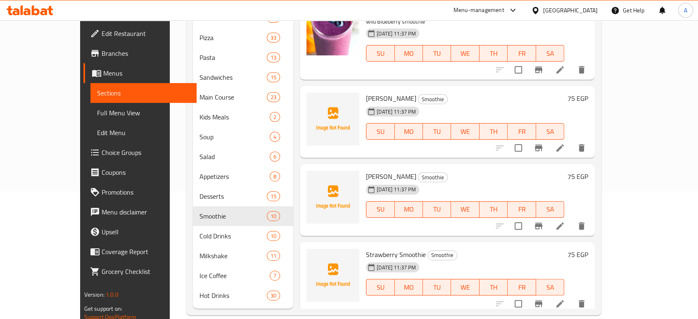
scroll to position [188, 0]
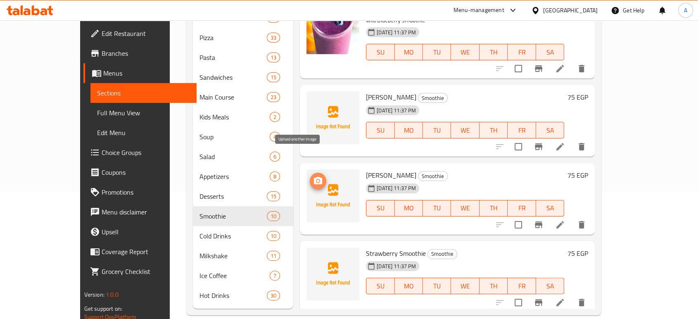
click at [310, 176] on span "upload picture" at bounding box center [318, 181] width 17 height 10
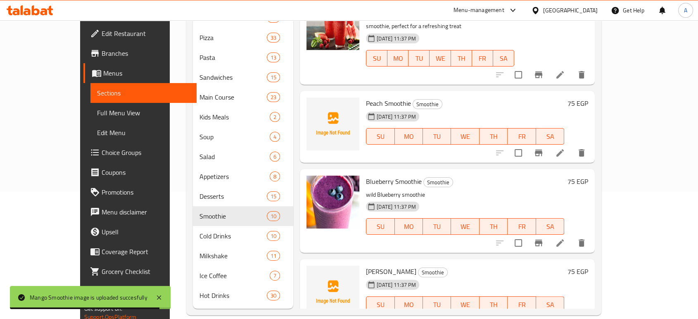
scroll to position [0, 0]
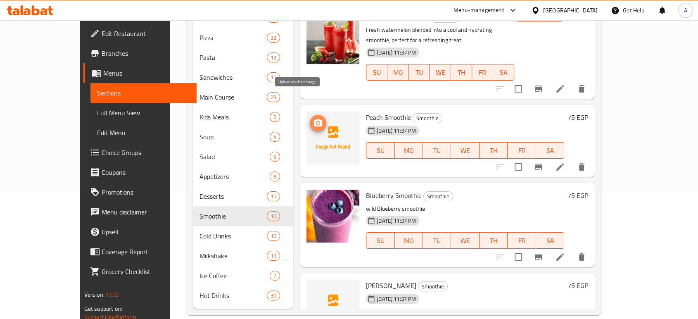
click at [313, 118] on icon "upload picture" at bounding box center [318, 123] width 10 height 10
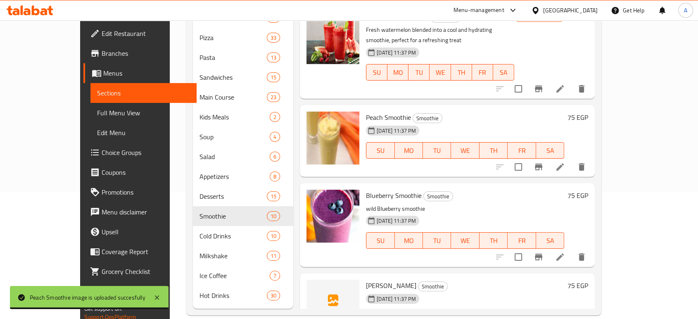
scroll to position [102, 0]
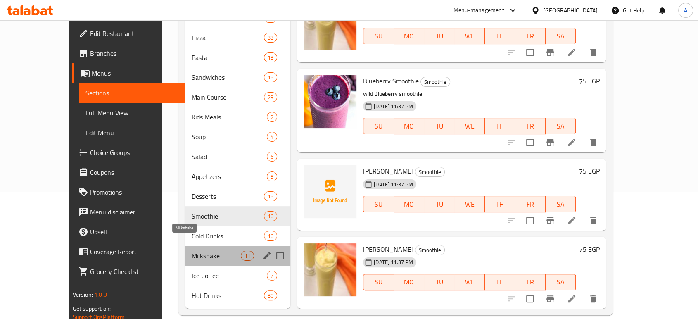
click at [192, 251] on span "Milkshake" at bounding box center [216, 256] width 49 height 10
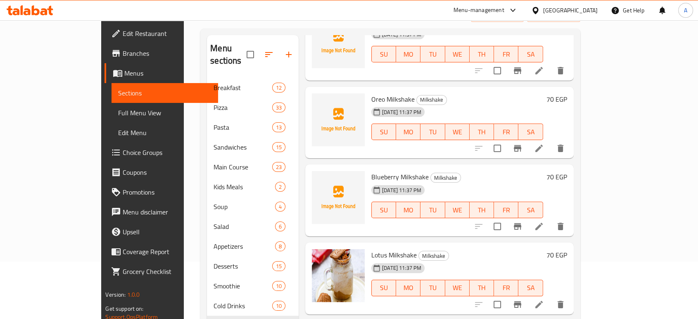
scroll to position [383, 0]
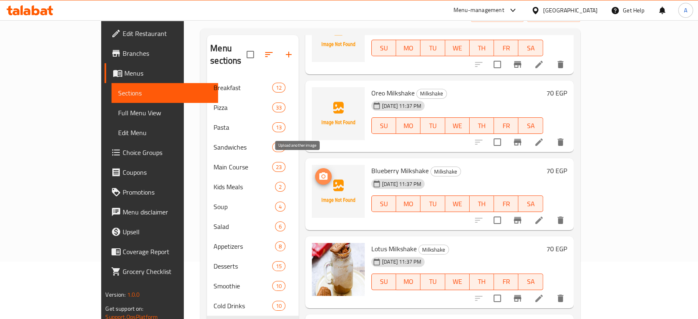
click at [322, 175] on circle "upload picture" at bounding box center [323, 176] width 2 height 2
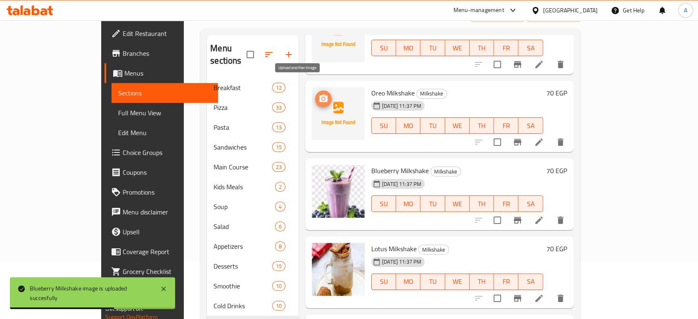
click at [315, 94] on span "upload picture" at bounding box center [323, 99] width 17 height 10
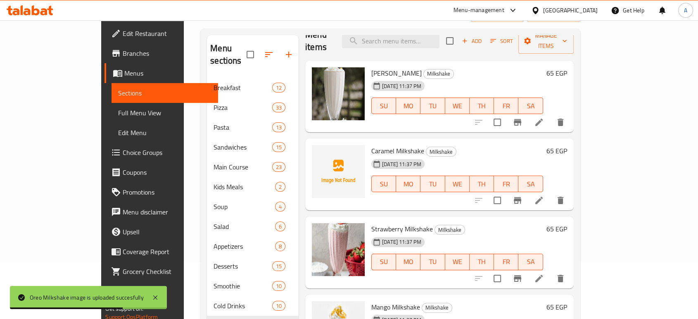
scroll to position [13, 0]
click at [319, 153] on icon "upload picture" at bounding box center [323, 156] width 8 height 7
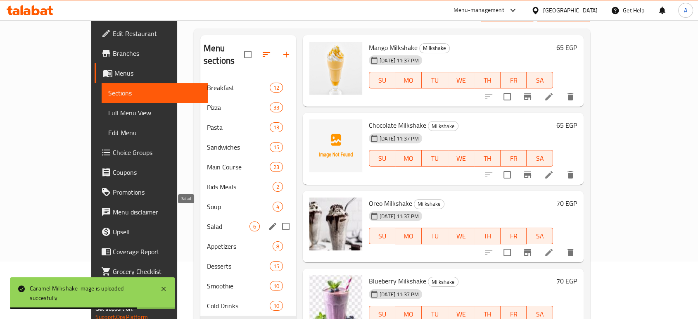
scroll to position [127, 0]
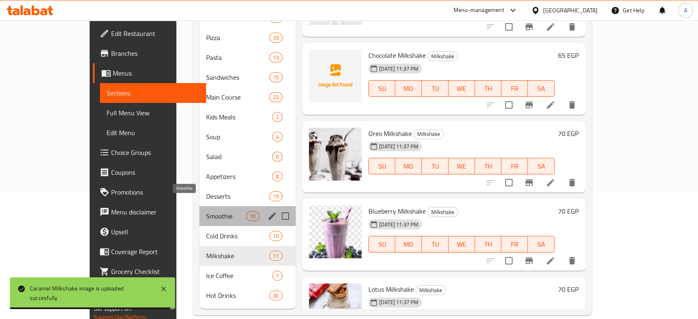
click at [206, 211] on span "Smoothie" at bounding box center [226, 216] width 40 height 10
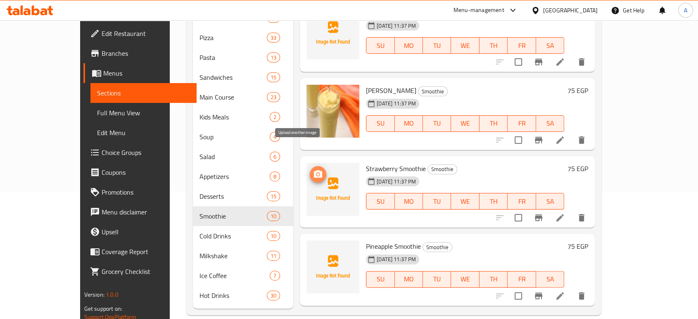
click at [314, 170] on icon "upload picture" at bounding box center [318, 173] width 8 height 7
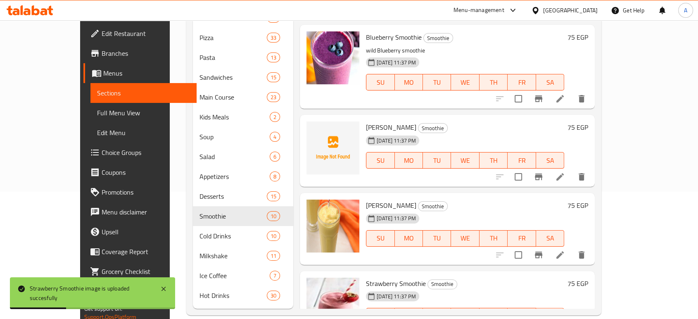
scroll to position [155, 0]
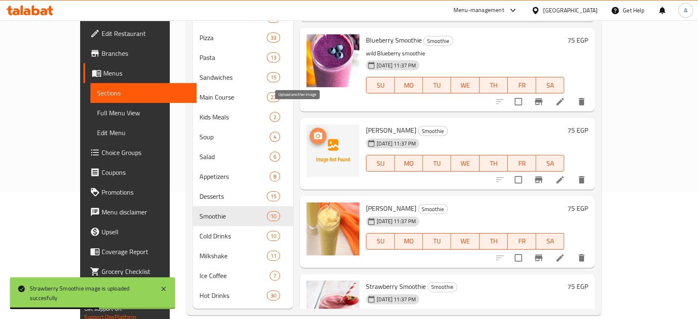
click at [314, 132] on icon "upload picture" at bounding box center [318, 135] width 8 height 7
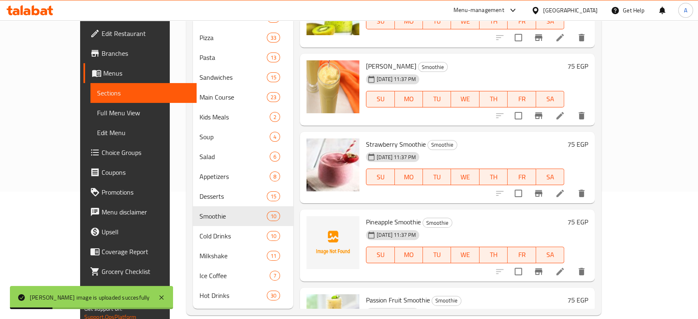
scroll to position [299, 0]
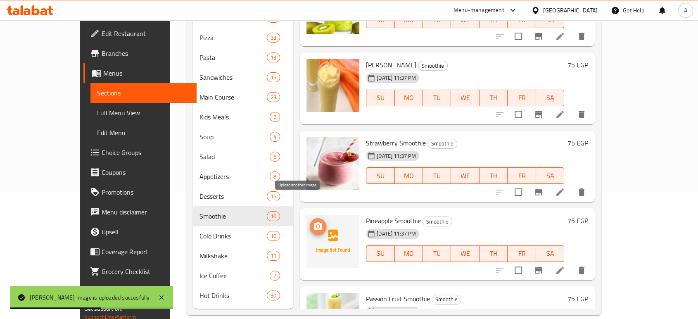
click at [314, 222] on icon "upload picture" at bounding box center [318, 225] width 8 height 7
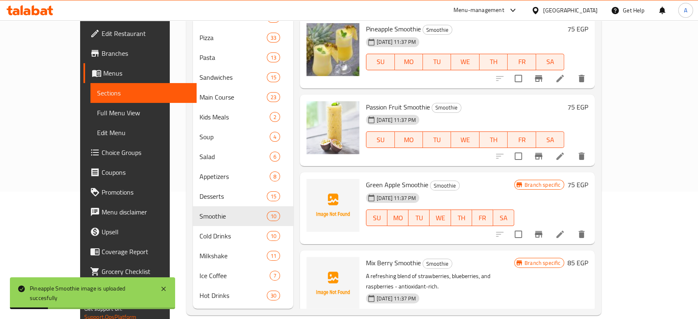
scroll to position [492, 0]
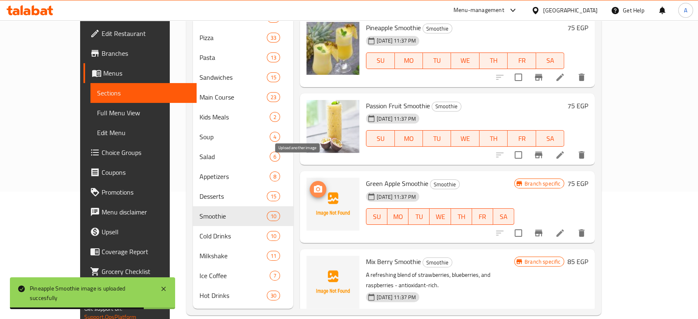
click at [317, 188] on circle "upload picture" at bounding box center [318, 189] width 2 height 2
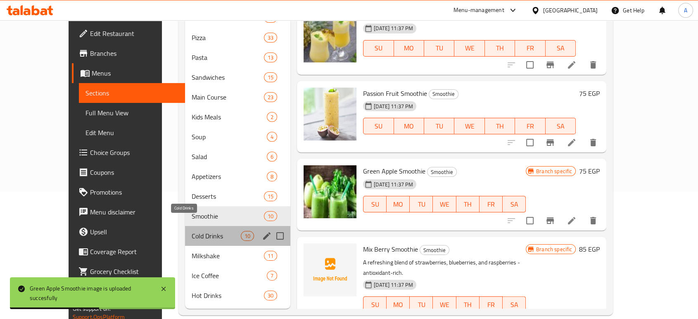
click at [192, 231] on span "Cold Drinks" at bounding box center [216, 236] width 49 height 10
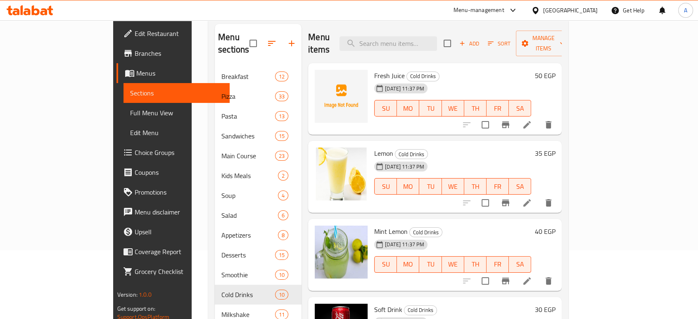
scroll to position [68, 0]
click at [322, 78] on icon "upload picture" at bounding box center [326, 81] width 8 height 7
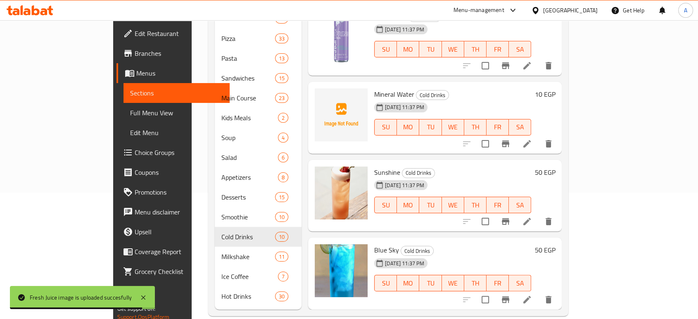
scroll to position [127, 0]
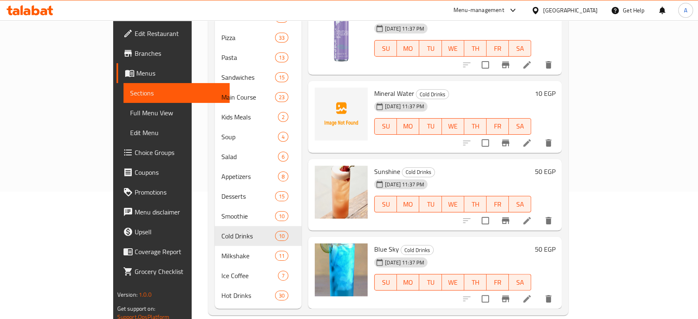
click at [374, 87] on span "Mineral Water" at bounding box center [394, 93] width 40 height 12
click at [322, 95] on icon "upload picture" at bounding box center [326, 98] width 8 height 7
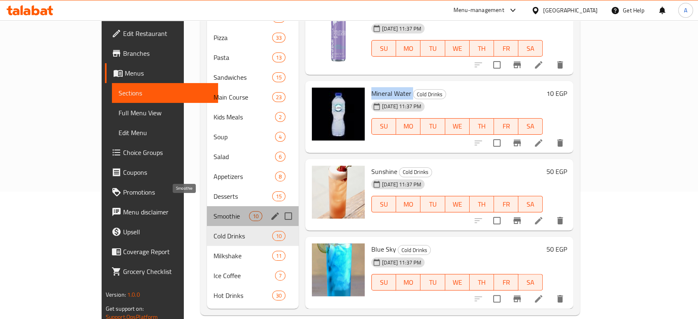
click at [214, 211] on span "Smoothie" at bounding box center [231, 216] width 35 height 10
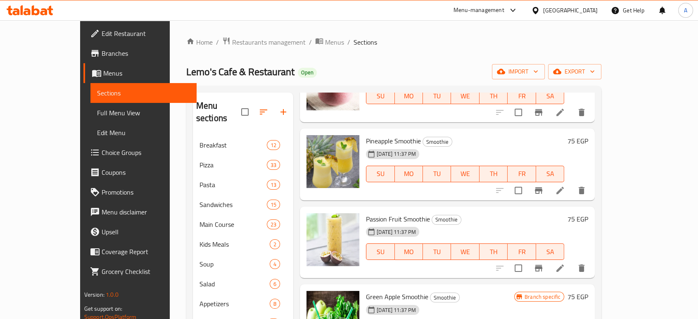
scroll to position [127, 0]
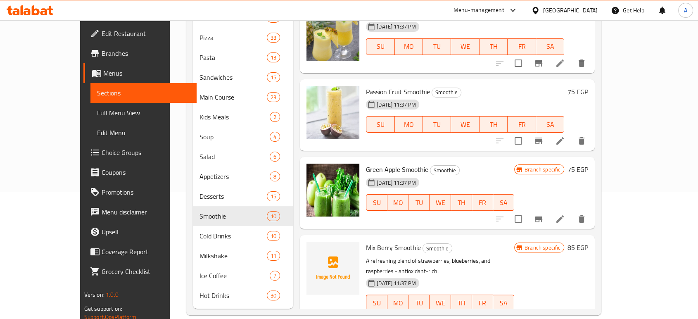
click at [366, 241] on span "Mix Berry Smoothie" at bounding box center [393, 247] width 55 height 12
click at [310, 248] on span "upload picture" at bounding box center [318, 253] width 17 height 10
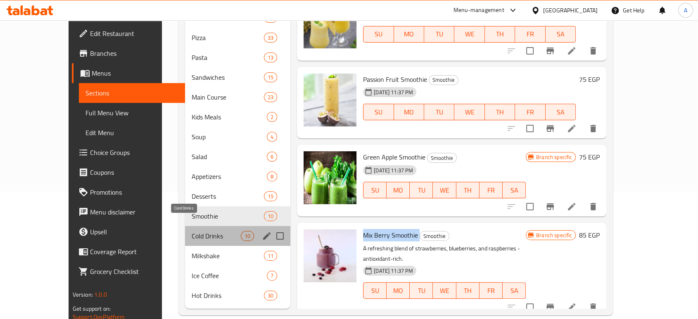
click at [192, 231] on span "Cold Drinks" at bounding box center [216, 236] width 49 height 10
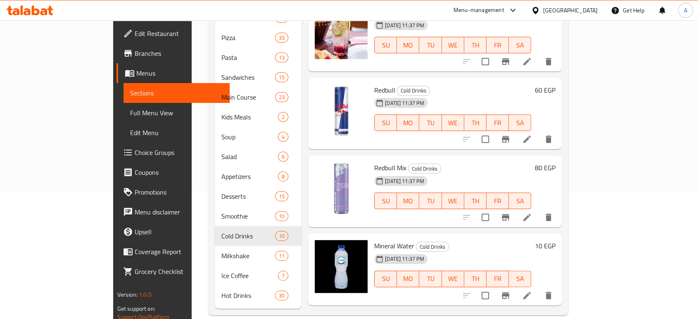
scroll to position [469, 0]
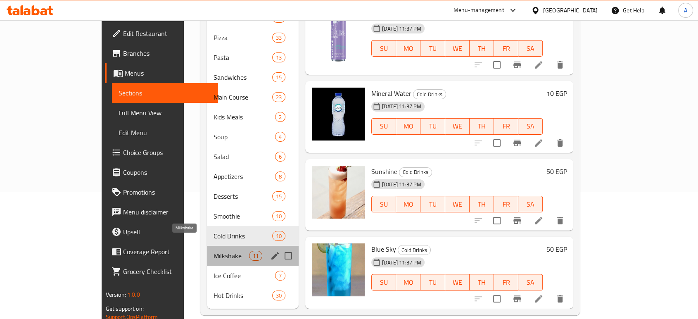
click at [214, 251] on span "Milkshake" at bounding box center [231, 256] width 35 height 10
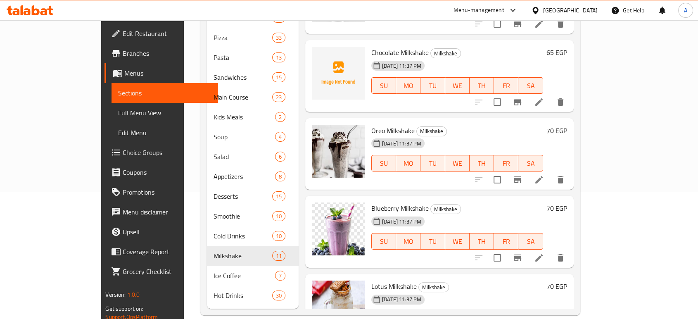
scroll to position [270, 0]
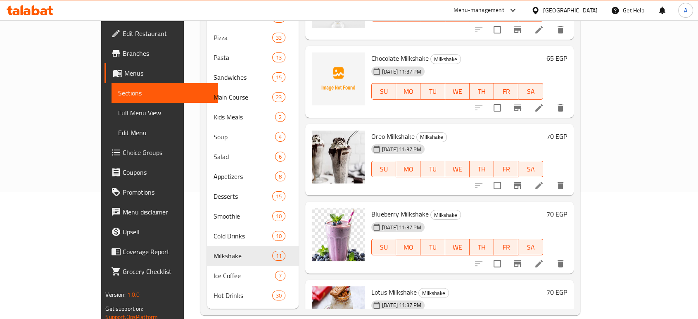
click at [371, 52] on span "Chocolate Milkshake" at bounding box center [399, 58] width 57 height 12
click at [319, 59] on icon "upload picture" at bounding box center [324, 64] width 10 height 10
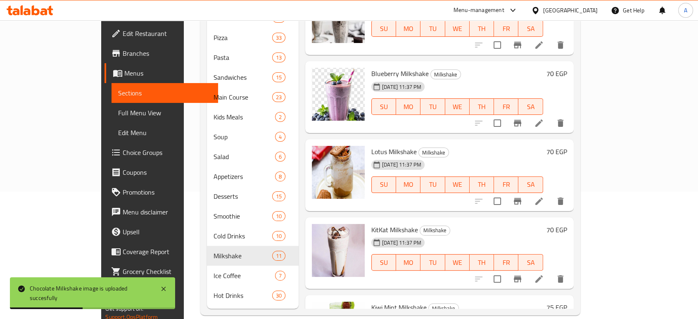
scroll to position [571, 0]
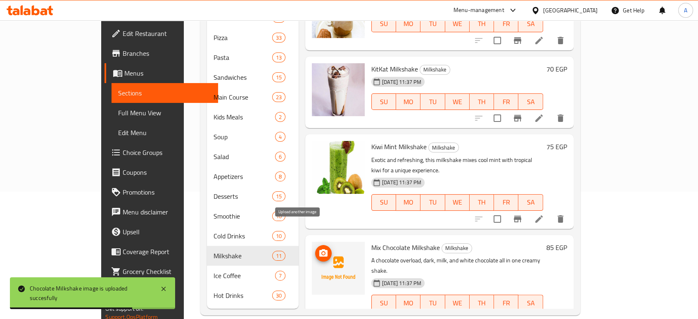
click at [315, 248] on span "upload picture" at bounding box center [323, 253] width 17 height 10
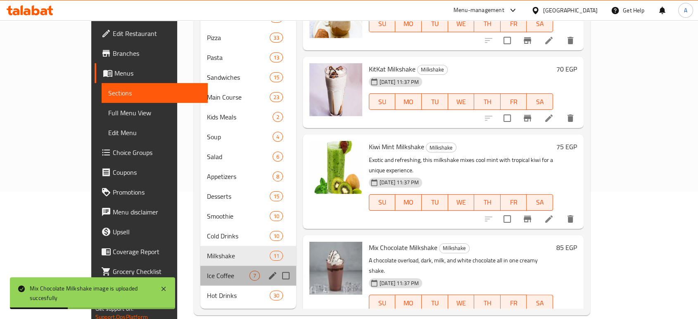
click at [200, 266] on div "Ice Coffee 7" at bounding box center [248, 276] width 96 height 20
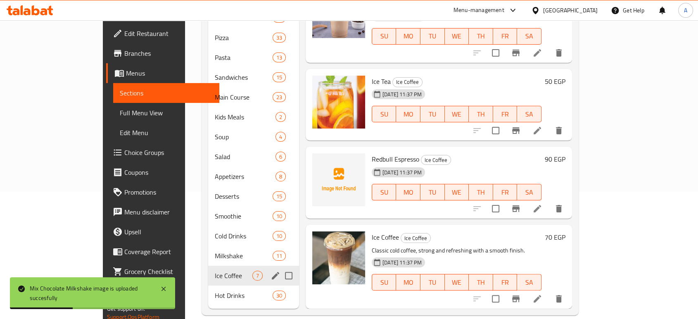
scroll to position [297, 0]
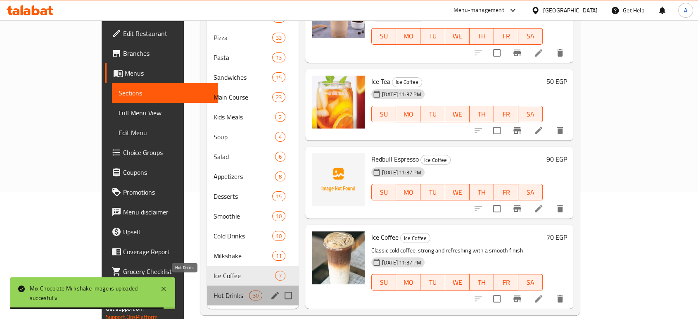
click at [214, 290] on span "Hot Drinks" at bounding box center [231, 295] width 35 height 10
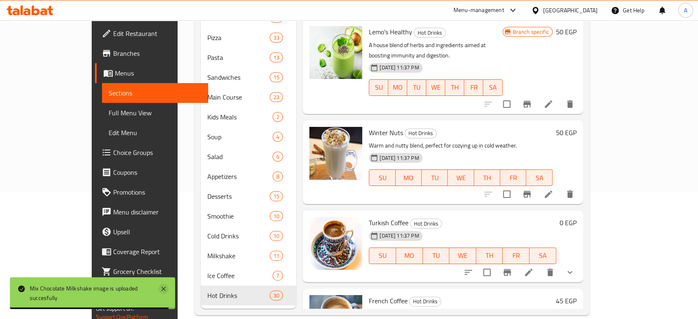
click at [163, 290] on icon at bounding box center [164, 289] width 4 height 4
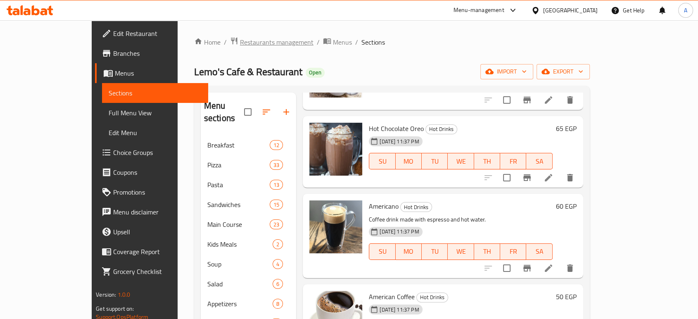
click at [240, 40] on span "Restaurants management" at bounding box center [277, 42] width 74 height 10
